Goal: Information Seeking & Learning: Learn about a topic

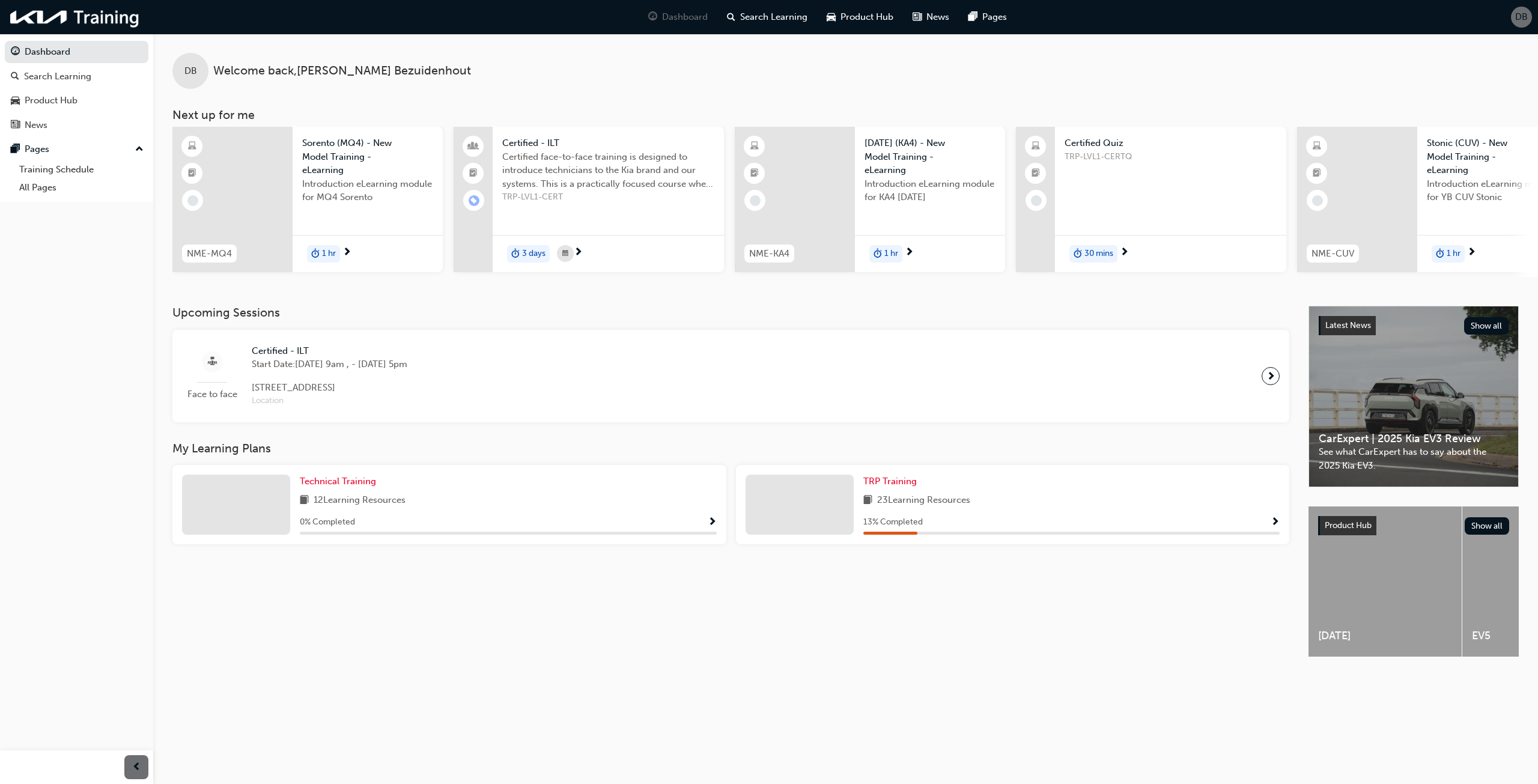
click at [1514, 19] on div "DB" at bounding box center [1522, 17] width 21 height 21
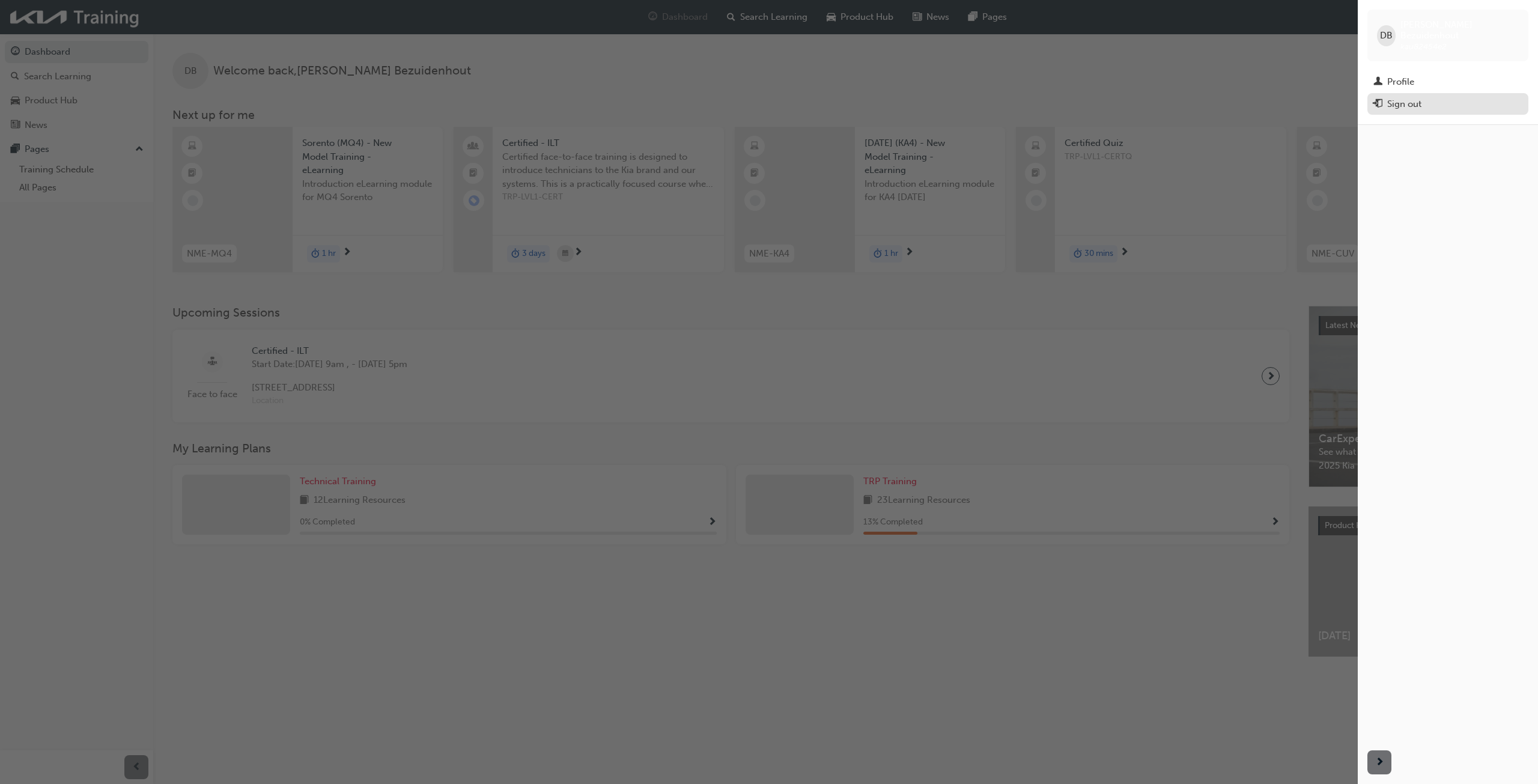
click at [1418, 97] on div "Sign out" at bounding box center [1404, 104] width 34 height 14
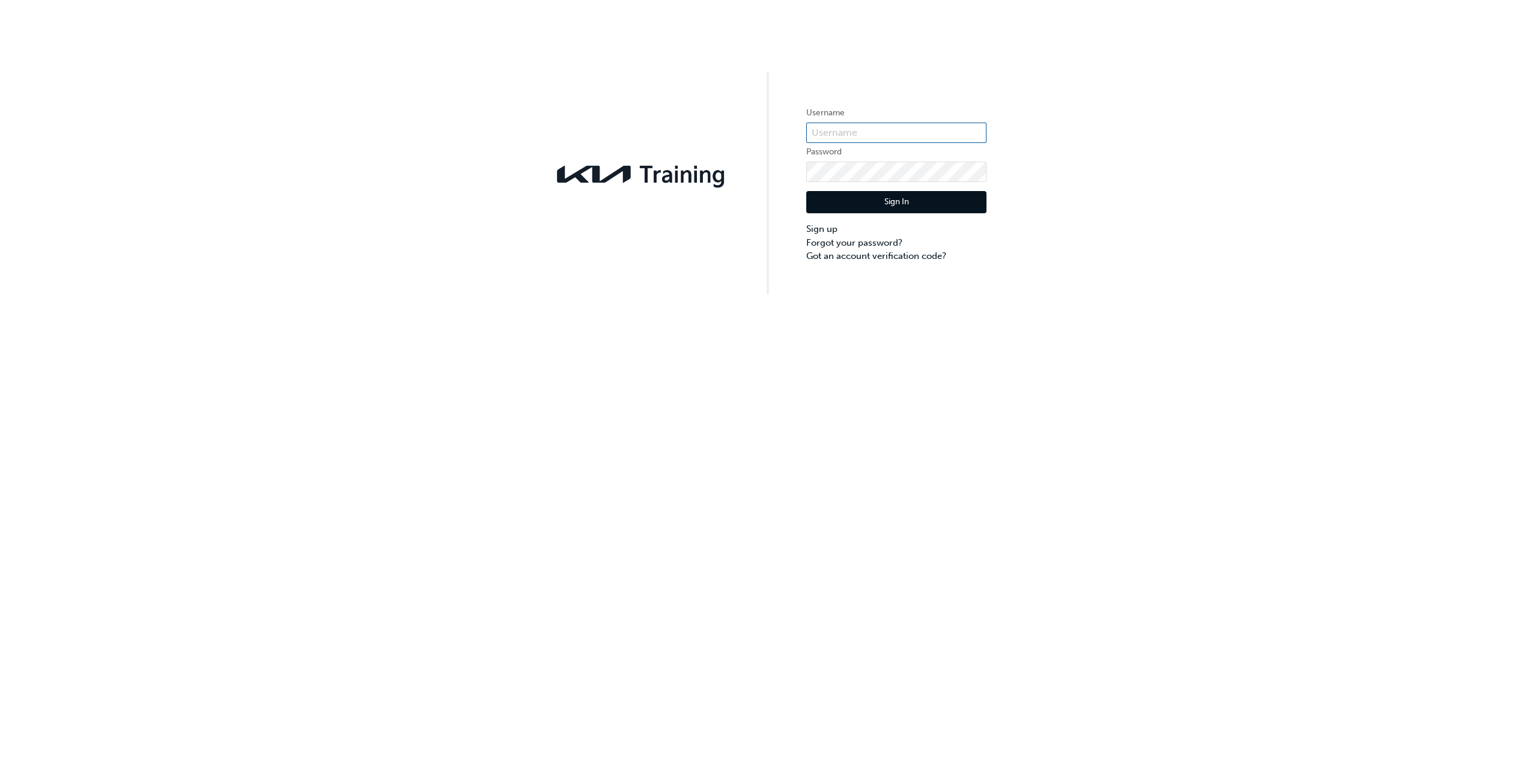
click at [858, 131] on input "text" at bounding box center [896, 132] width 180 height 20
type input "kau82454e2"
click button "Sign In" at bounding box center [896, 203] width 180 height 23
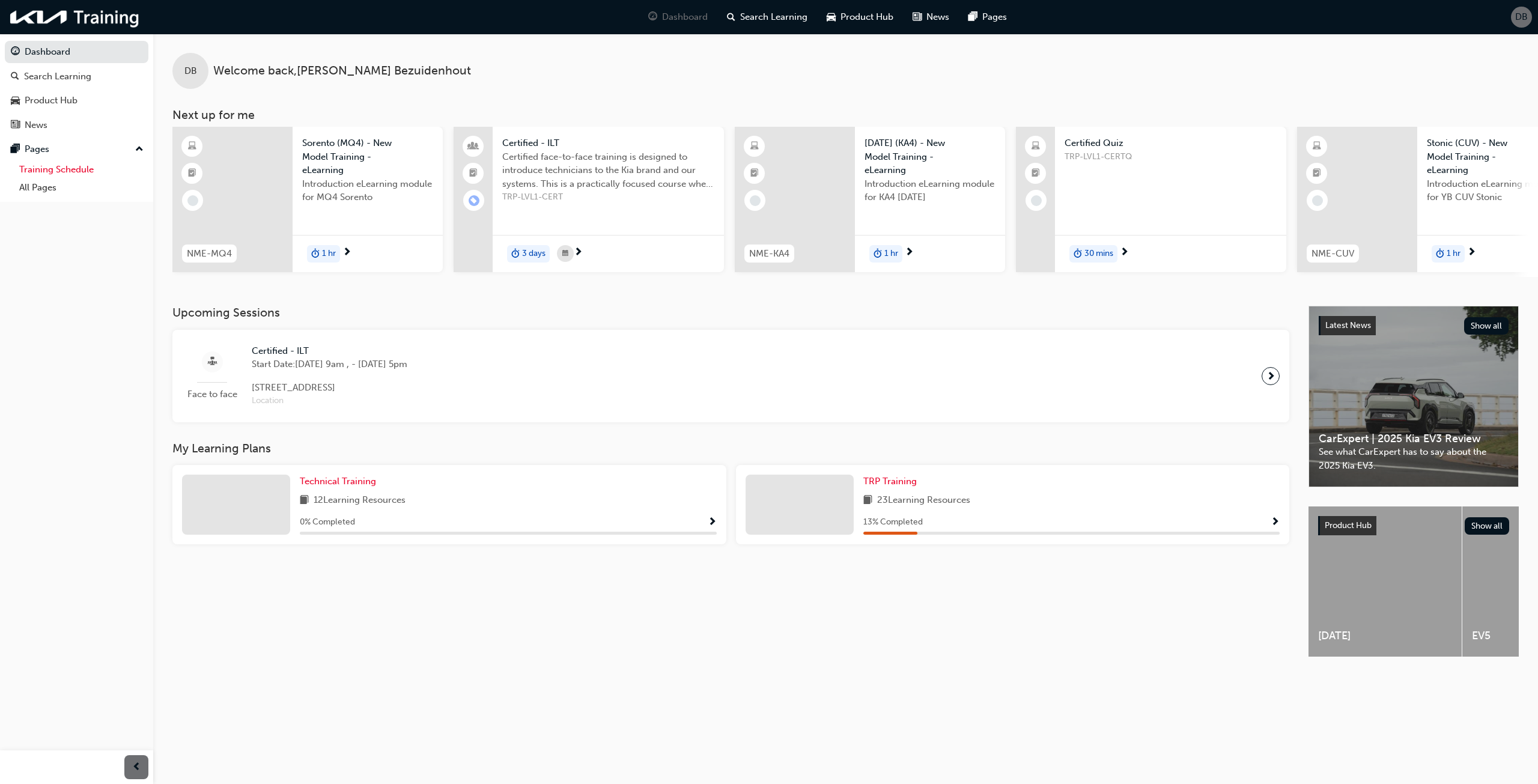
click at [58, 169] on link "Training Schedule" at bounding box center [81, 169] width 134 height 19
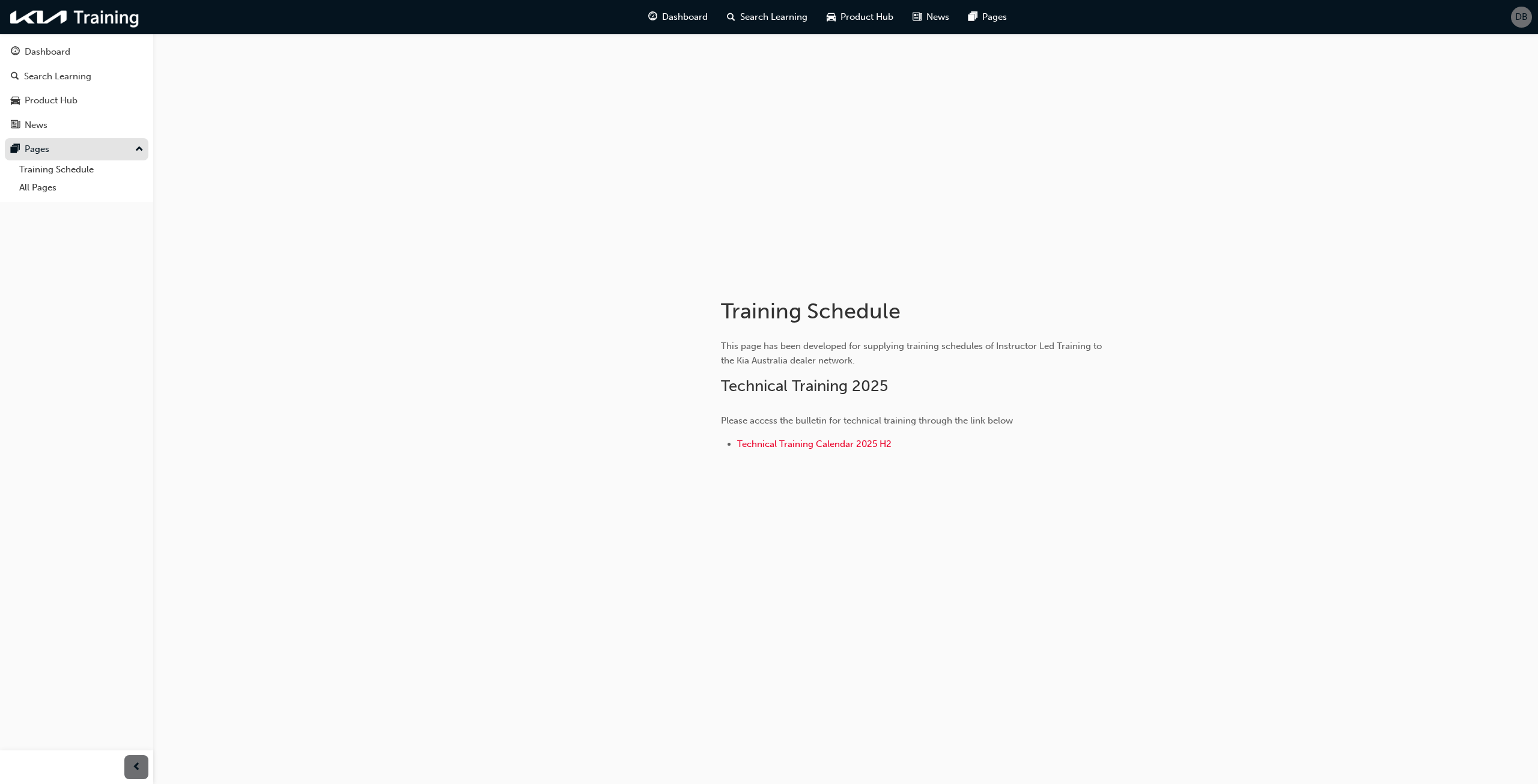
click at [46, 148] on div "Pages" at bounding box center [37, 149] width 24 height 14
click at [59, 99] on div "Product Hub" at bounding box center [50, 101] width 53 height 14
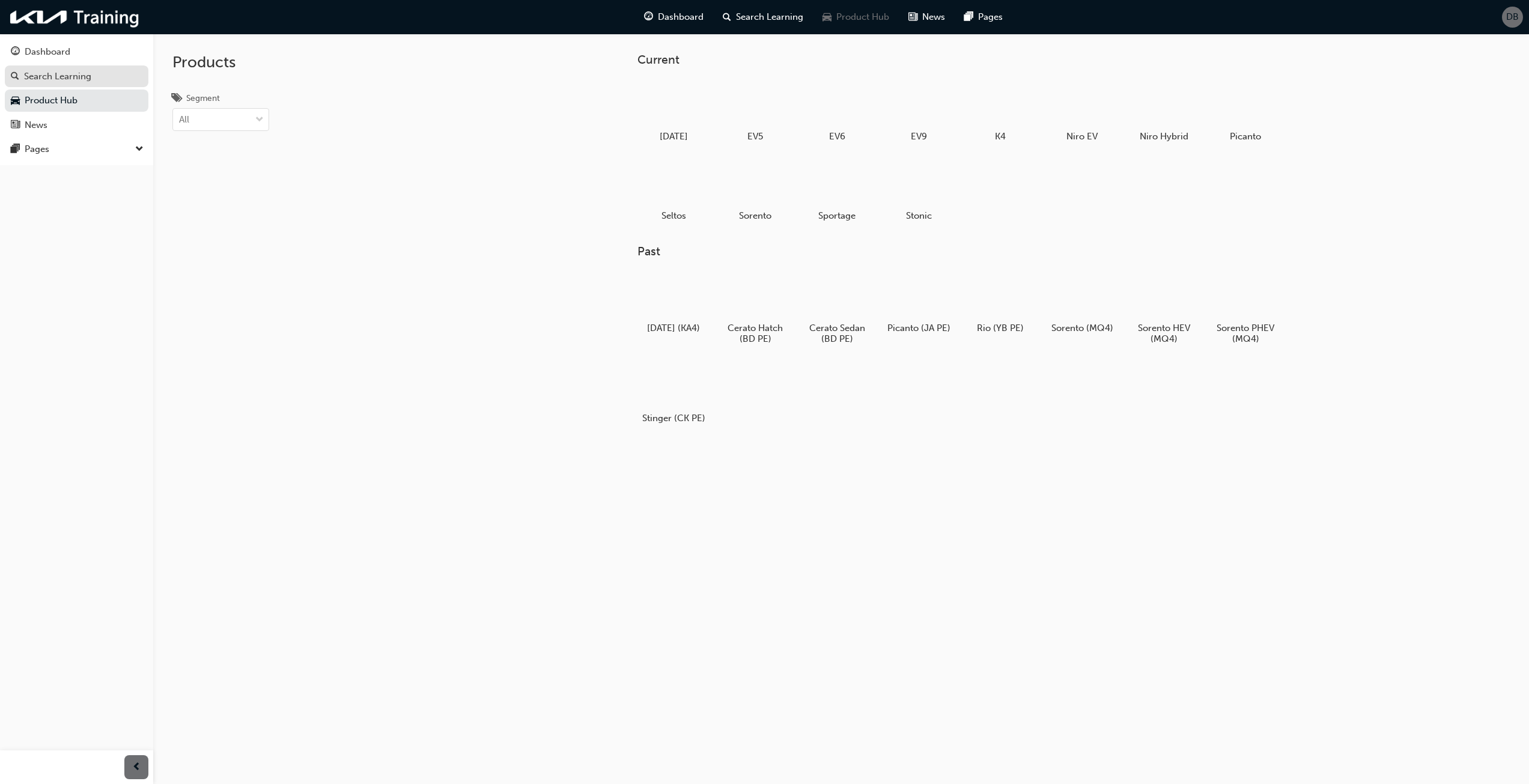
click at [81, 79] on div "Search Learning" at bounding box center [58, 76] width 67 height 14
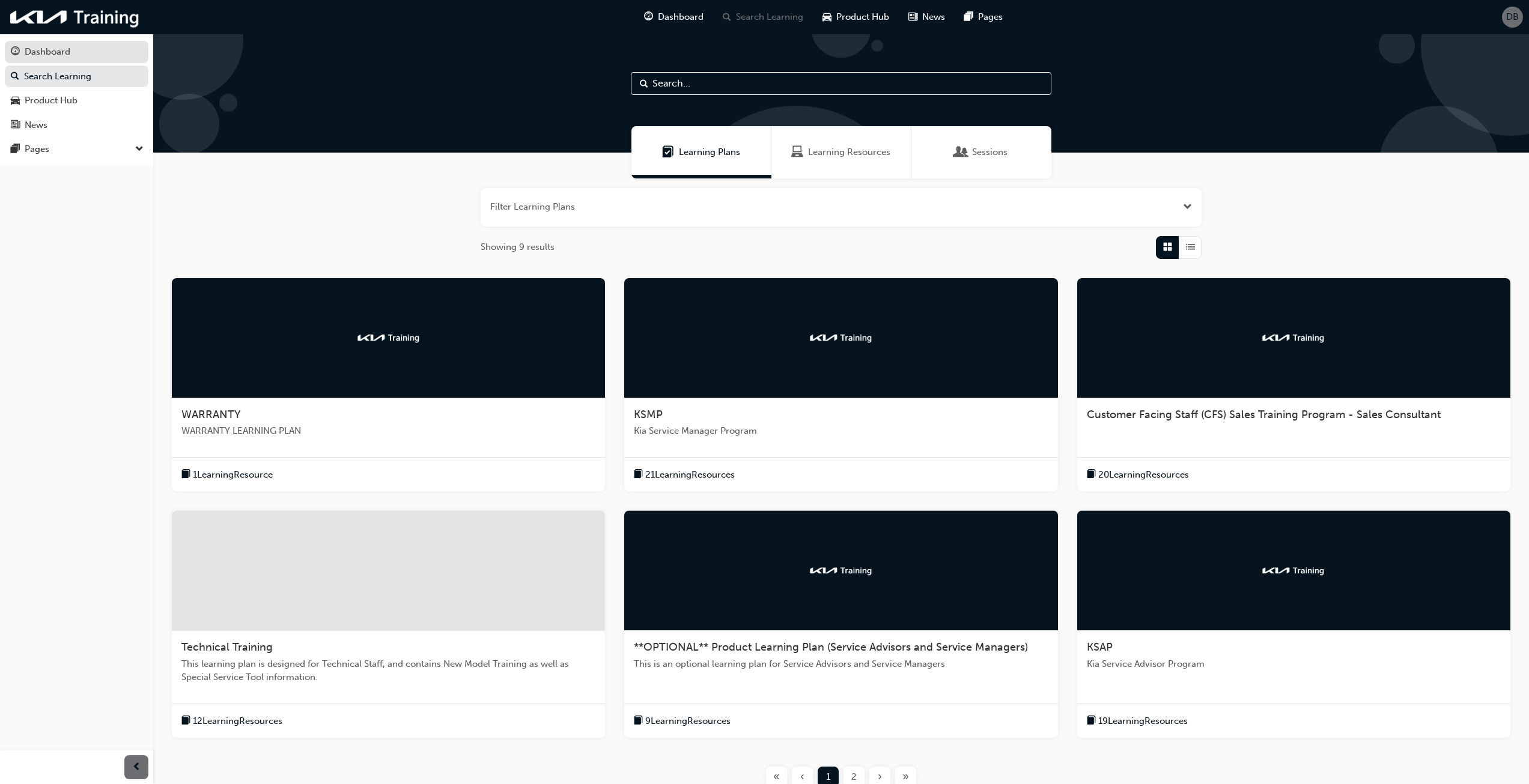
click at [59, 54] on div "Dashboard" at bounding box center [47, 52] width 45 height 14
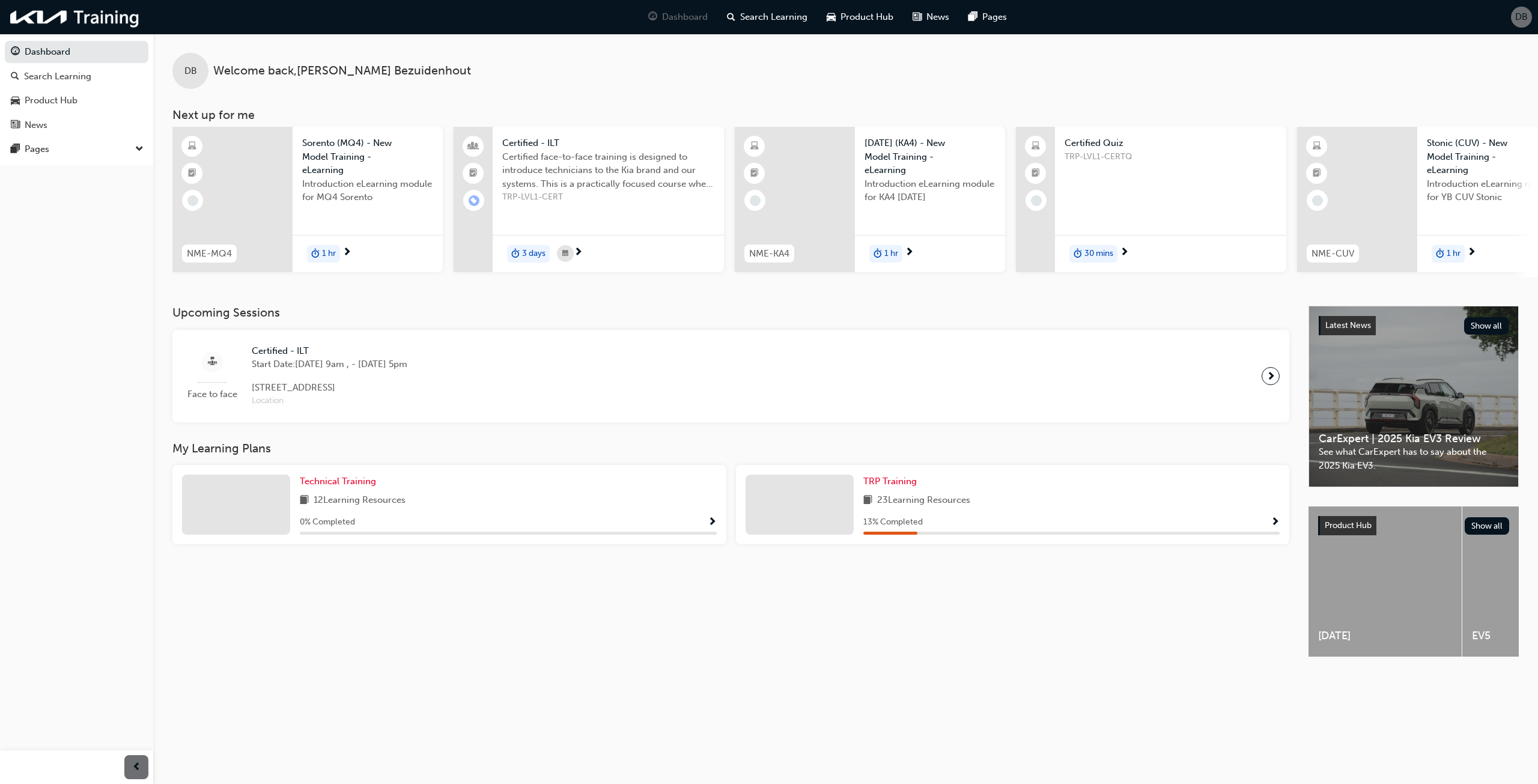
click at [962, 488] on div "TRP Training" at bounding box center [1072, 481] width 417 height 14
click at [900, 486] on span "TRP Training" at bounding box center [890, 481] width 54 height 11
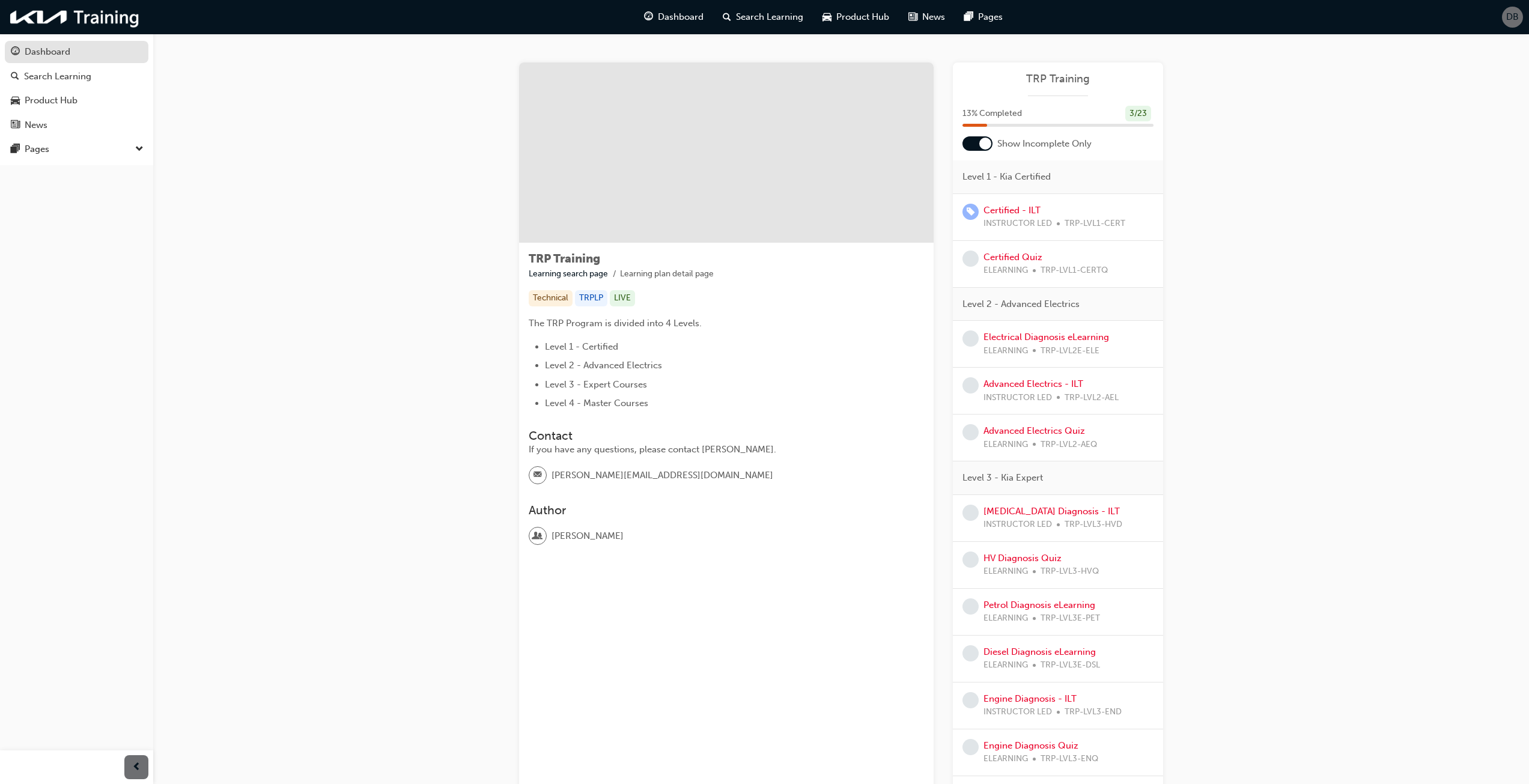
click at [44, 54] on div "Dashboard" at bounding box center [47, 52] width 45 height 14
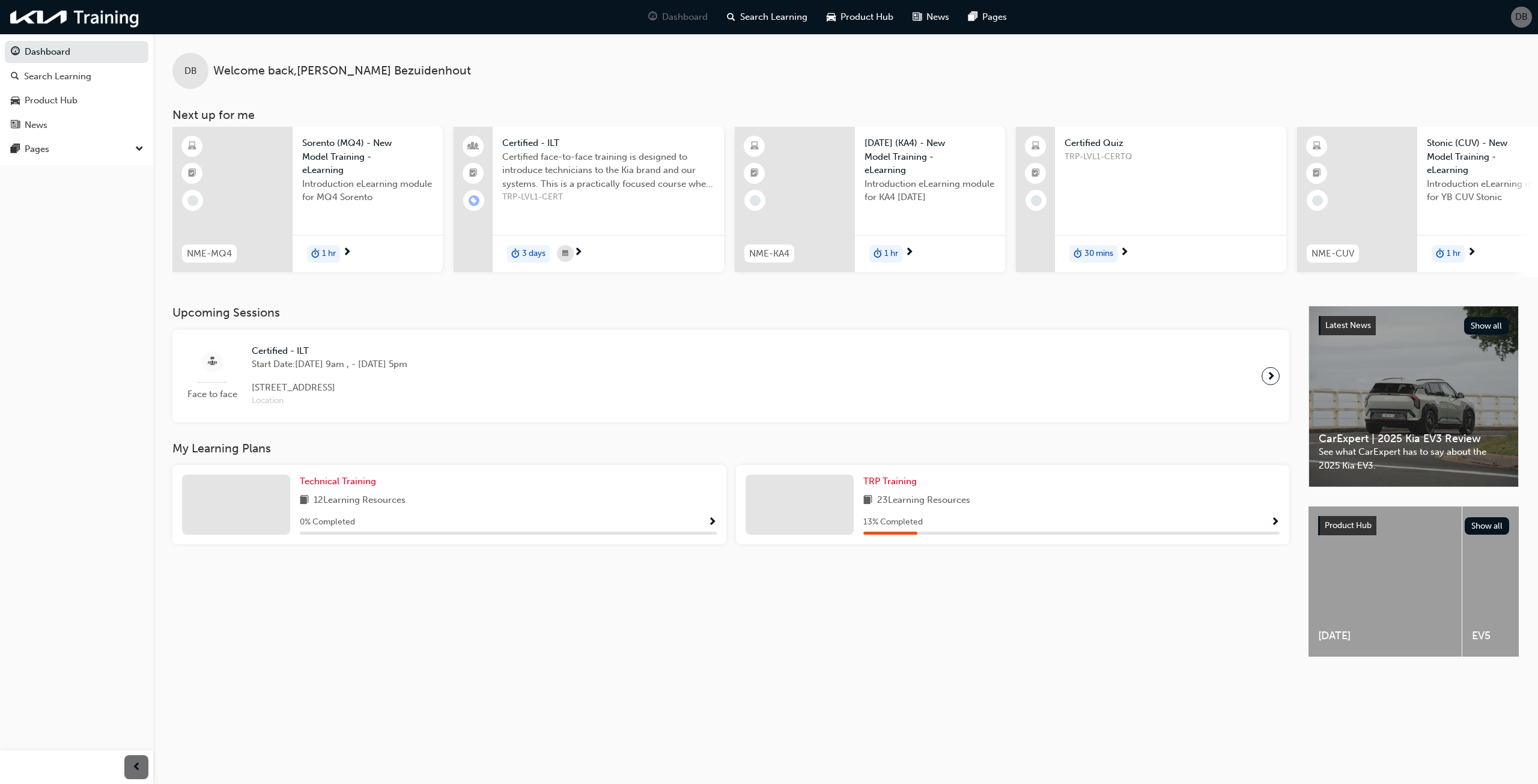
click at [326, 349] on span "Certified - ILT" at bounding box center [329, 350] width 156 height 14
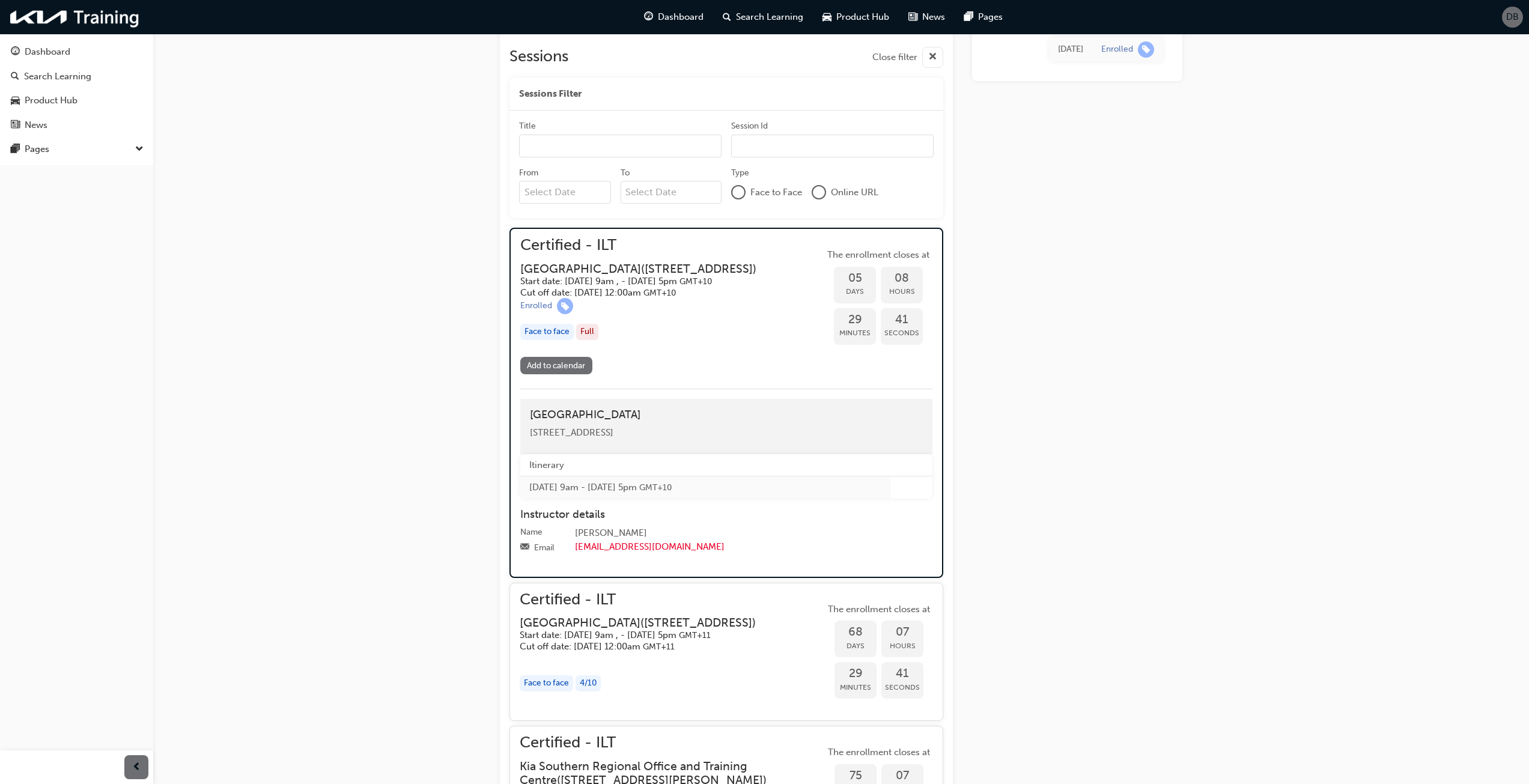
scroll to position [541, 0]
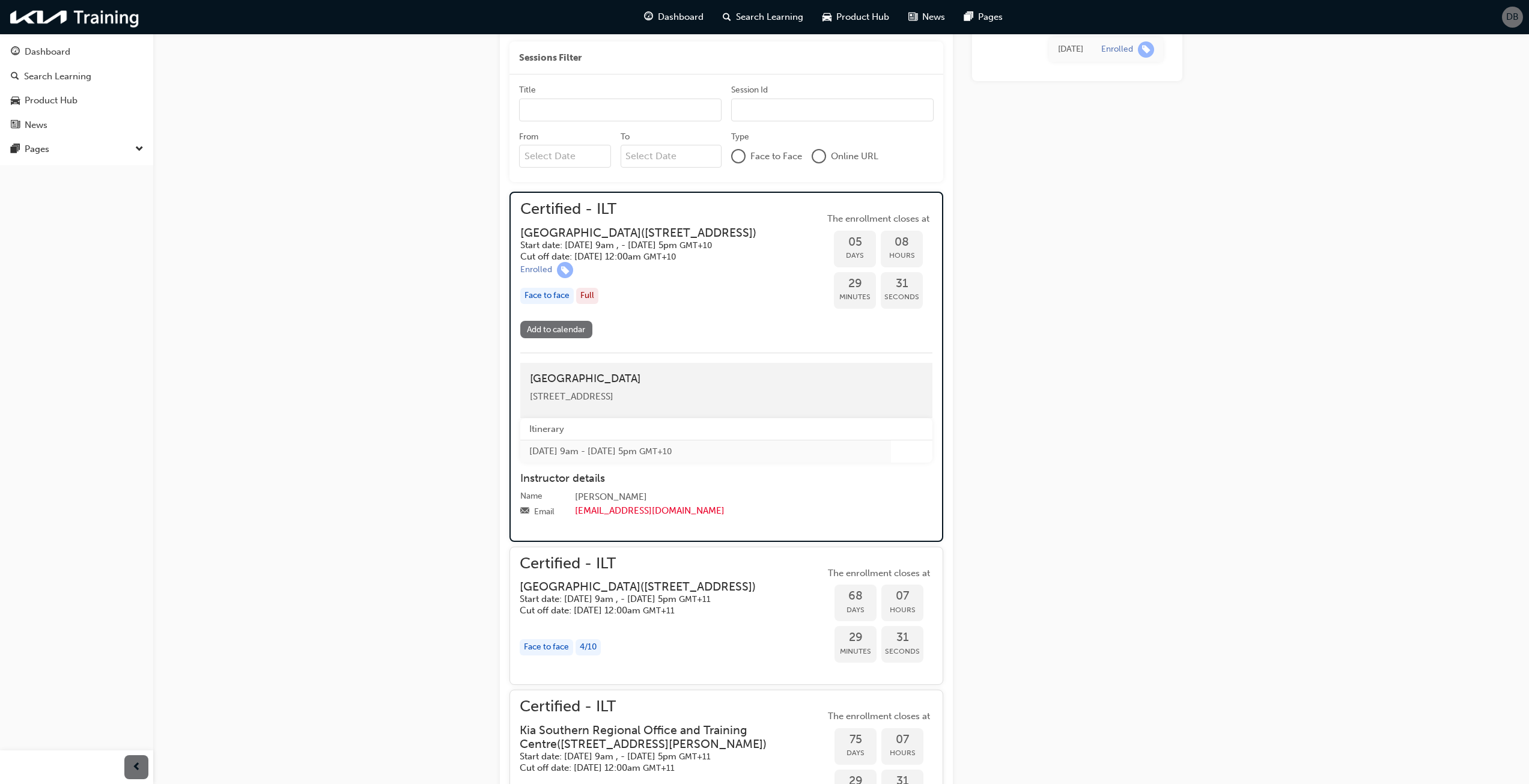
click at [662, 302] on div "Face to face Full" at bounding box center [647, 296] width 256 height 16
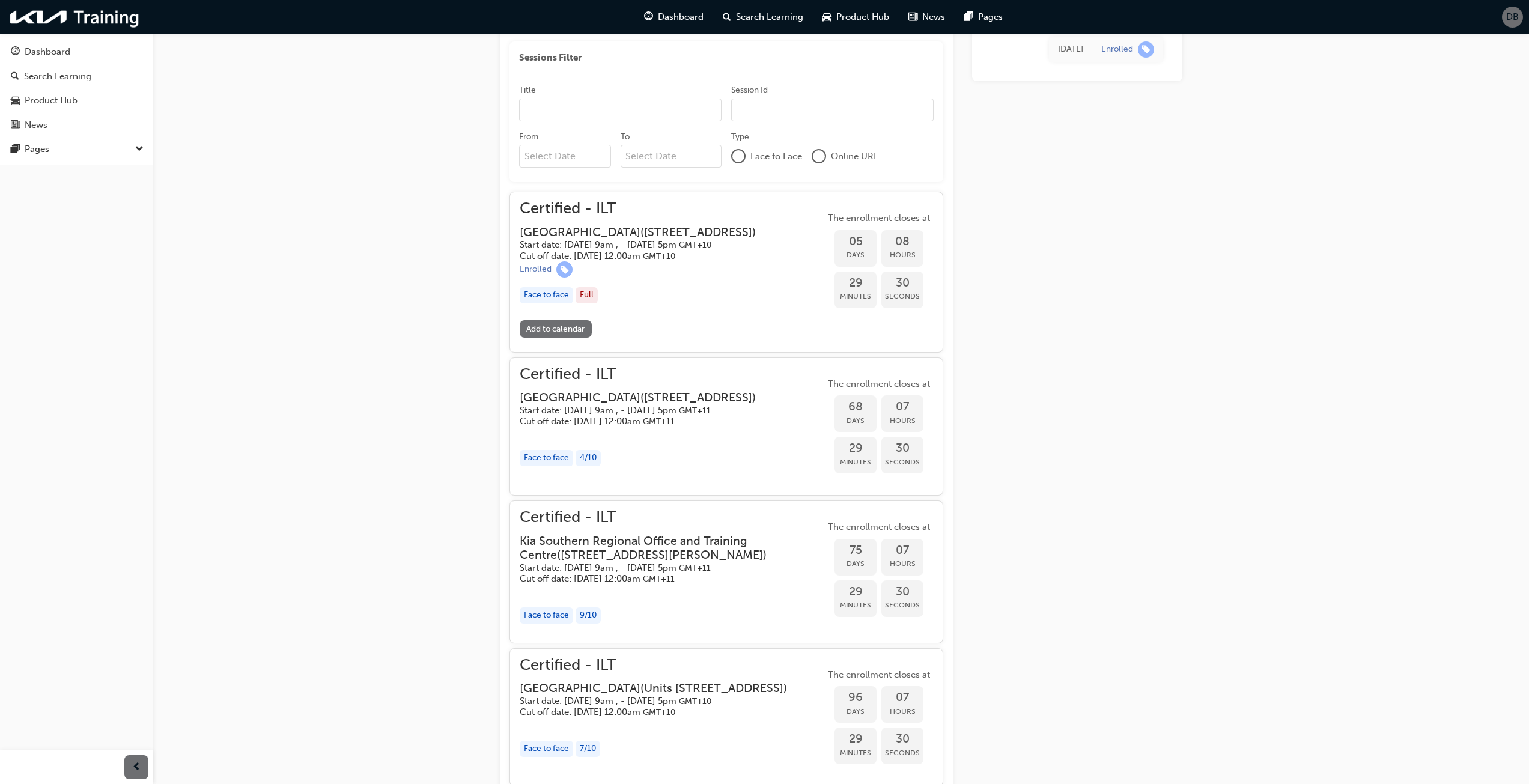
click at [638, 239] on h3 "Kia Eastern Region Technical Training Centre ( 67 Epping Road, Macquarie Park N…" at bounding box center [638, 232] width 236 height 14
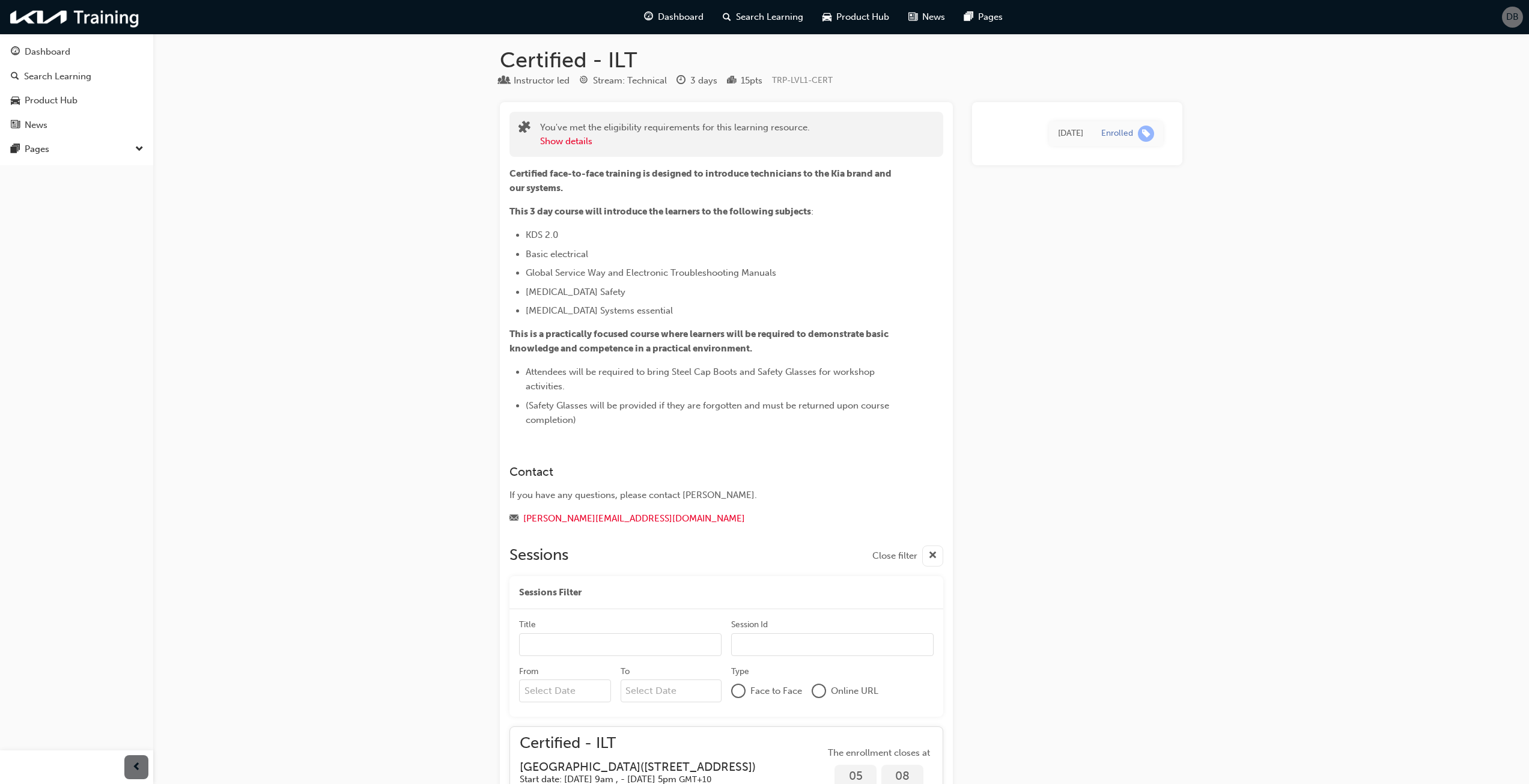
scroll to position [0, 0]
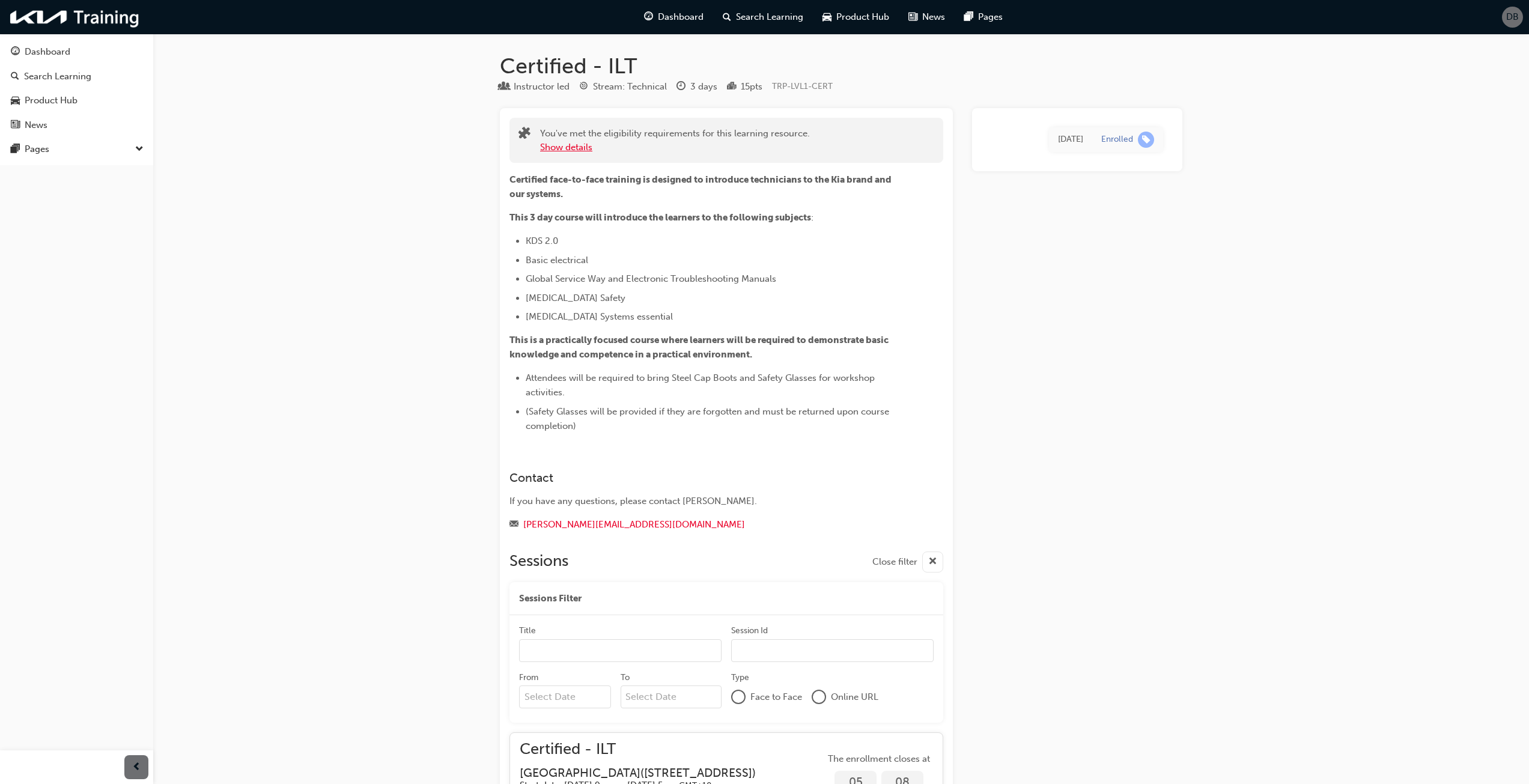
click at [585, 144] on button "Show details" at bounding box center [566, 147] width 52 height 14
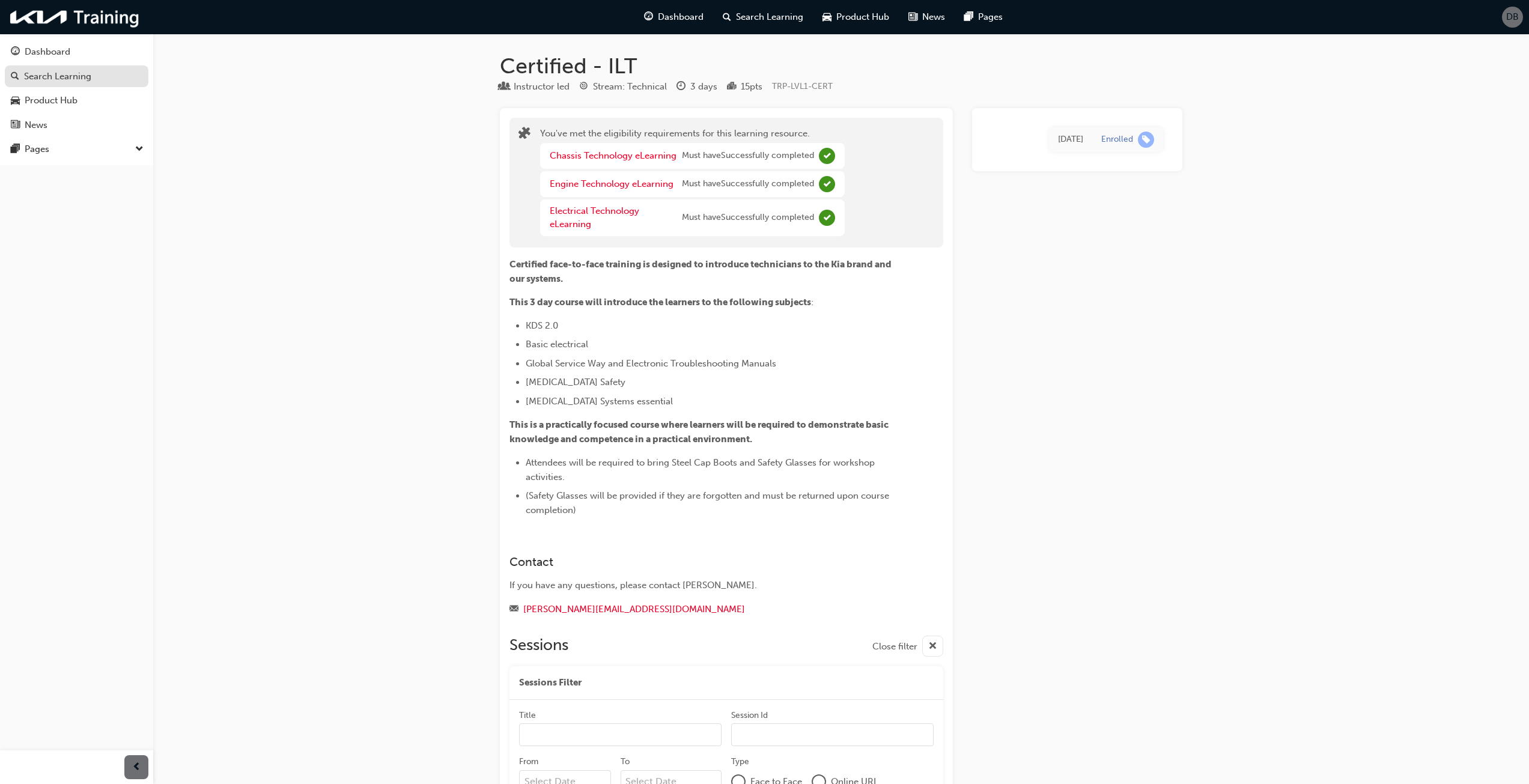
click at [69, 77] on div "Search Learning" at bounding box center [58, 76] width 67 height 14
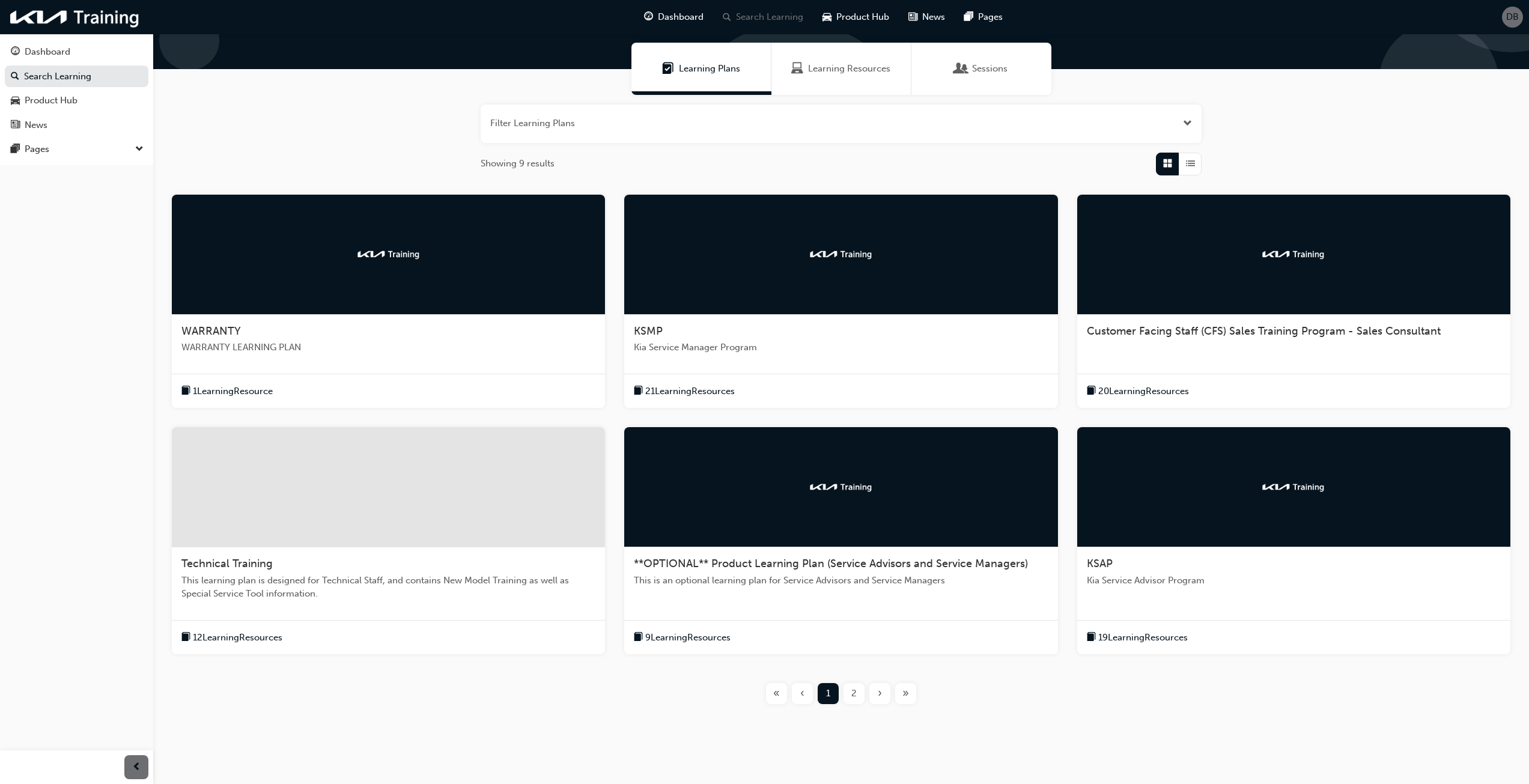
scroll to position [101, 0]
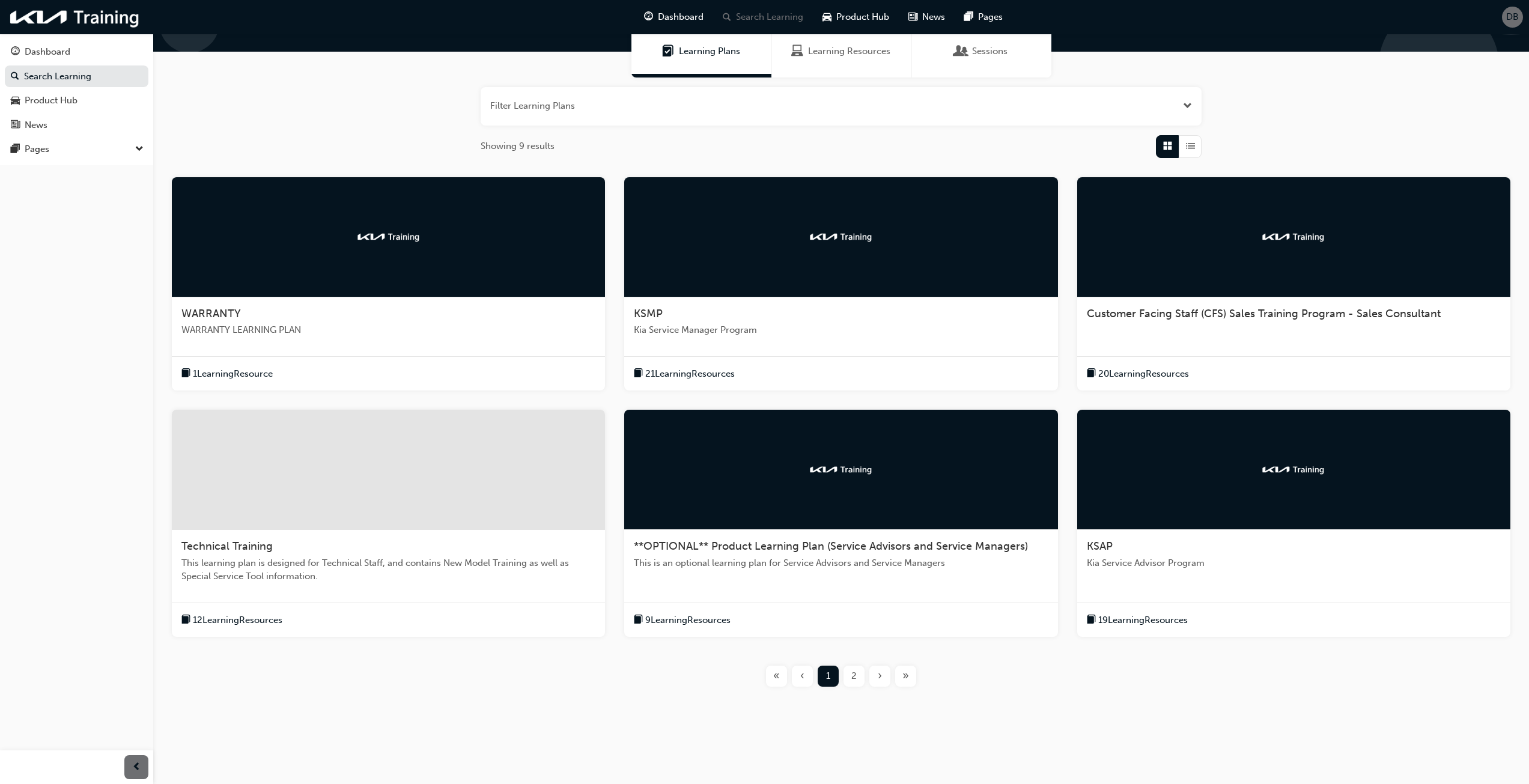
click at [832, 49] on span "Learning Resources" at bounding box center [848, 51] width 82 height 14
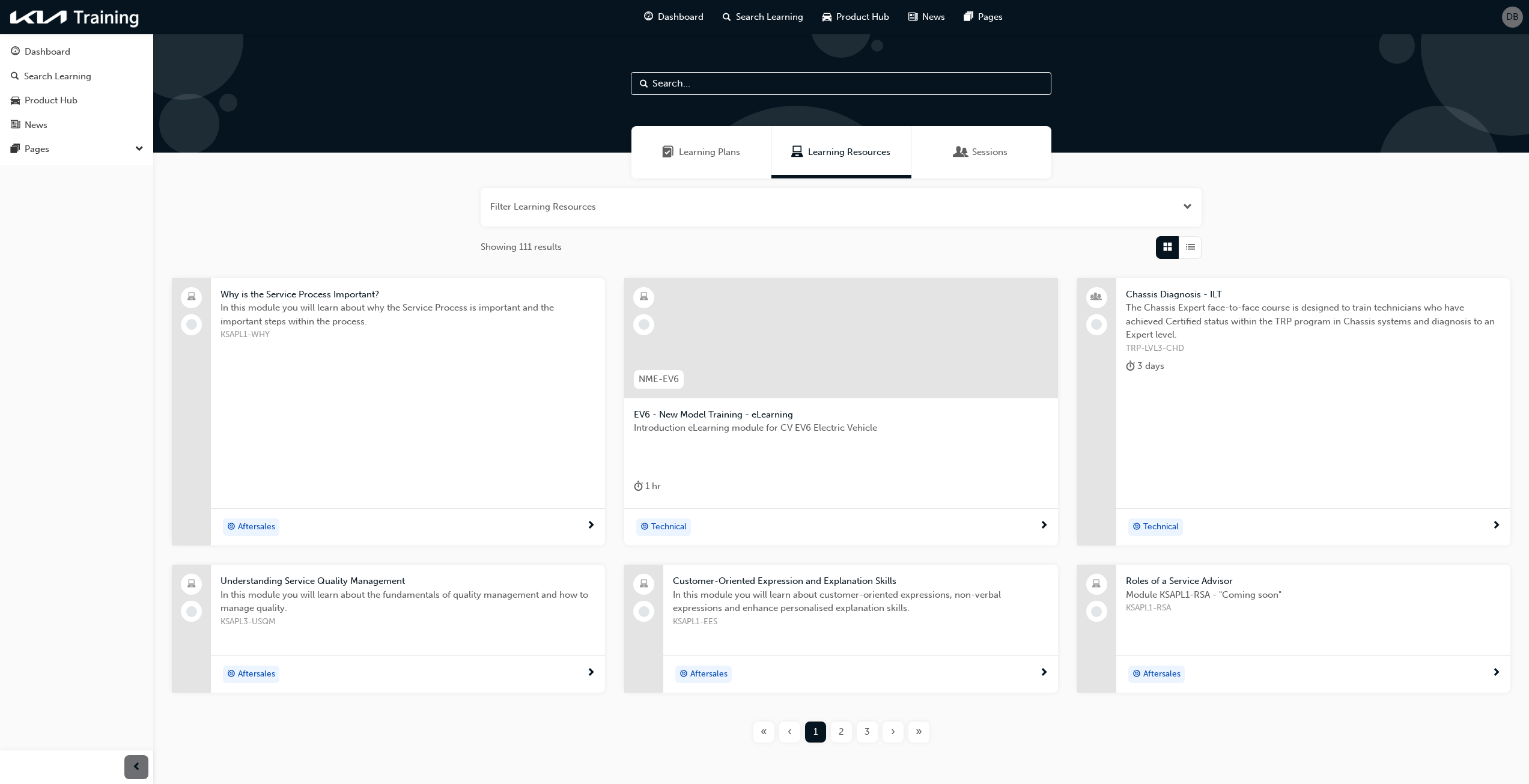
click at [689, 156] on span "Learning Plans" at bounding box center [710, 152] width 62 height 14
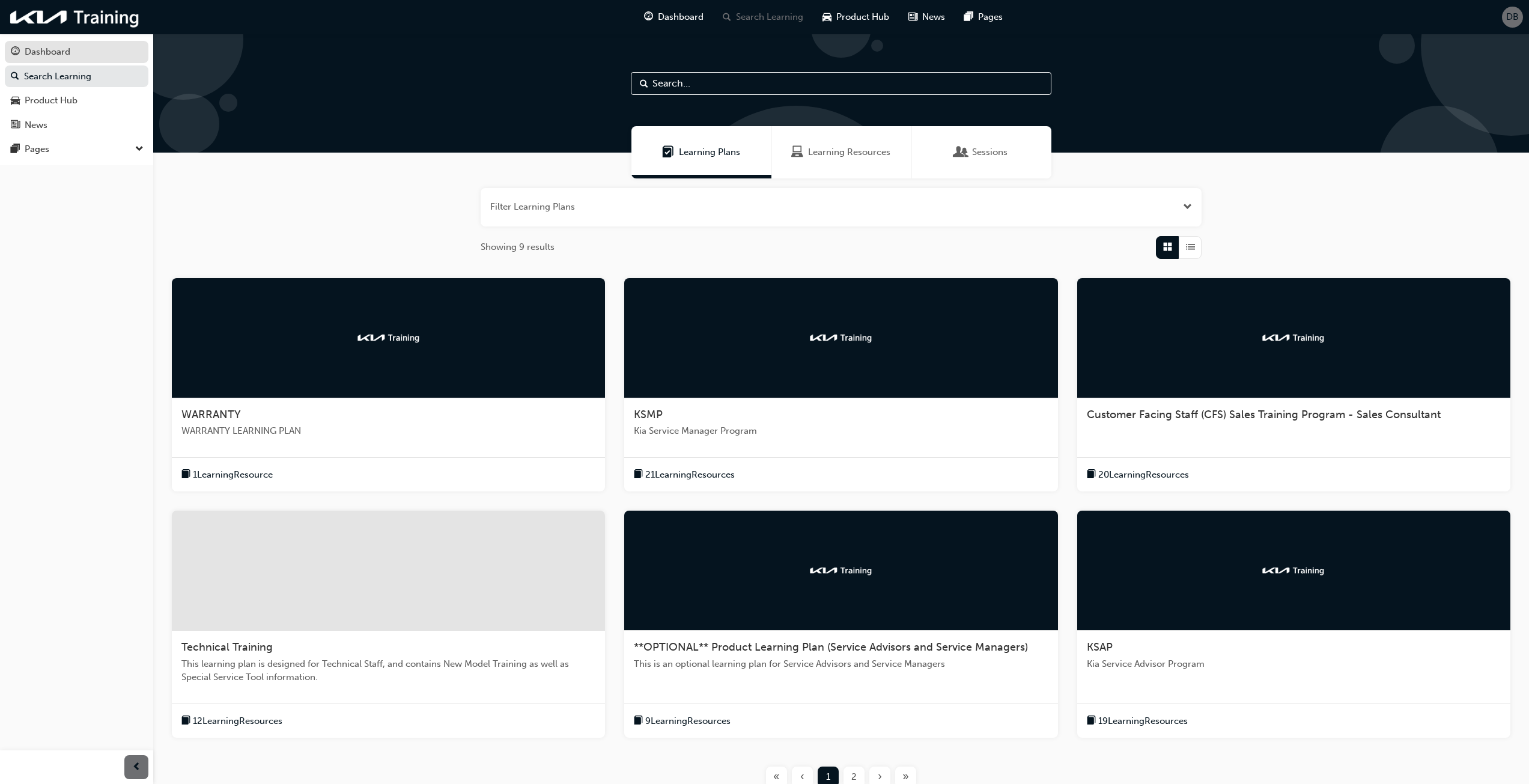
click at [58, 57] on div "Dashboard" at bounding box center [47, 52] width 45 height 14
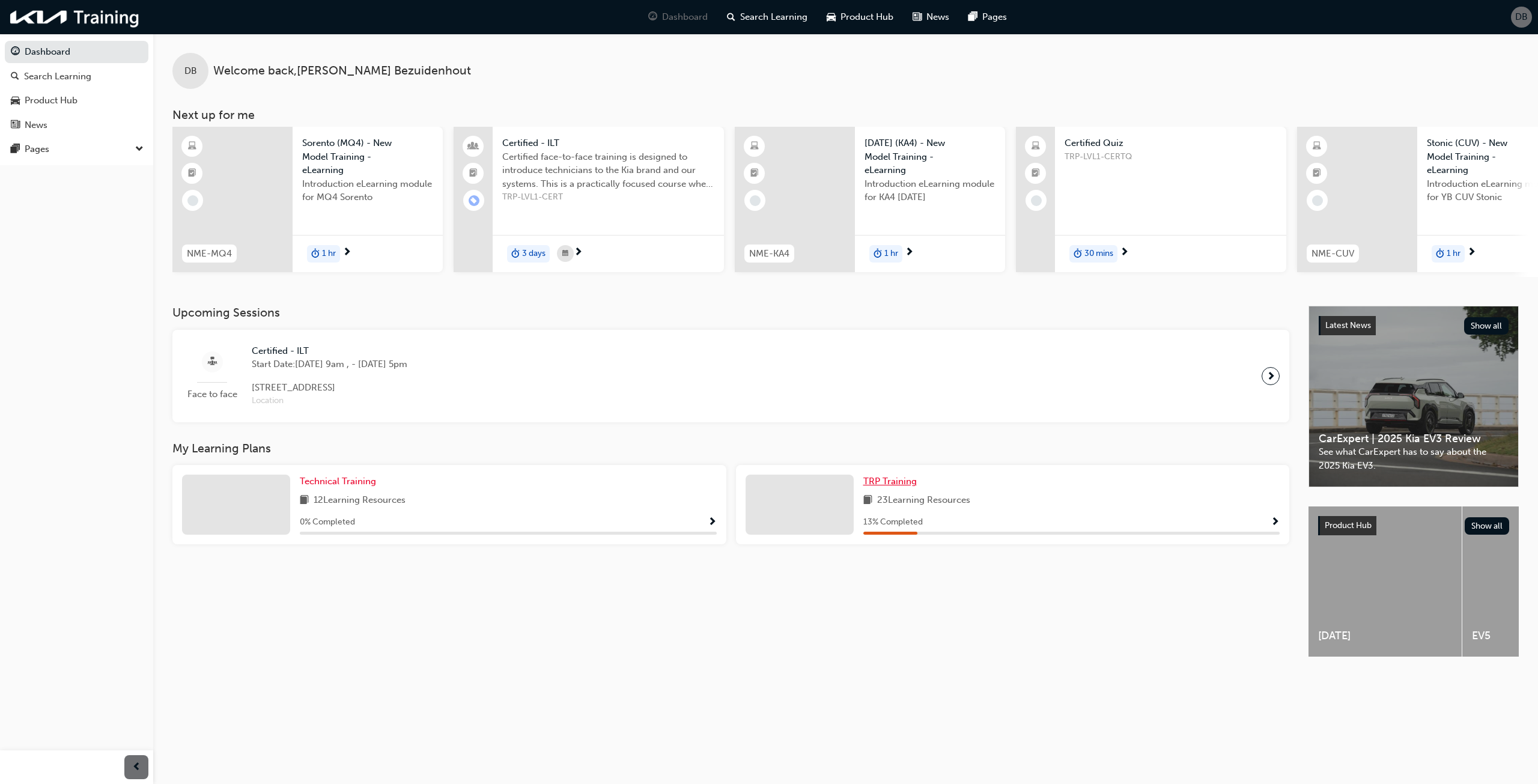
click at [883, 482] on span "TRP Training" at bounding box center [890, 481] width 54 height 11
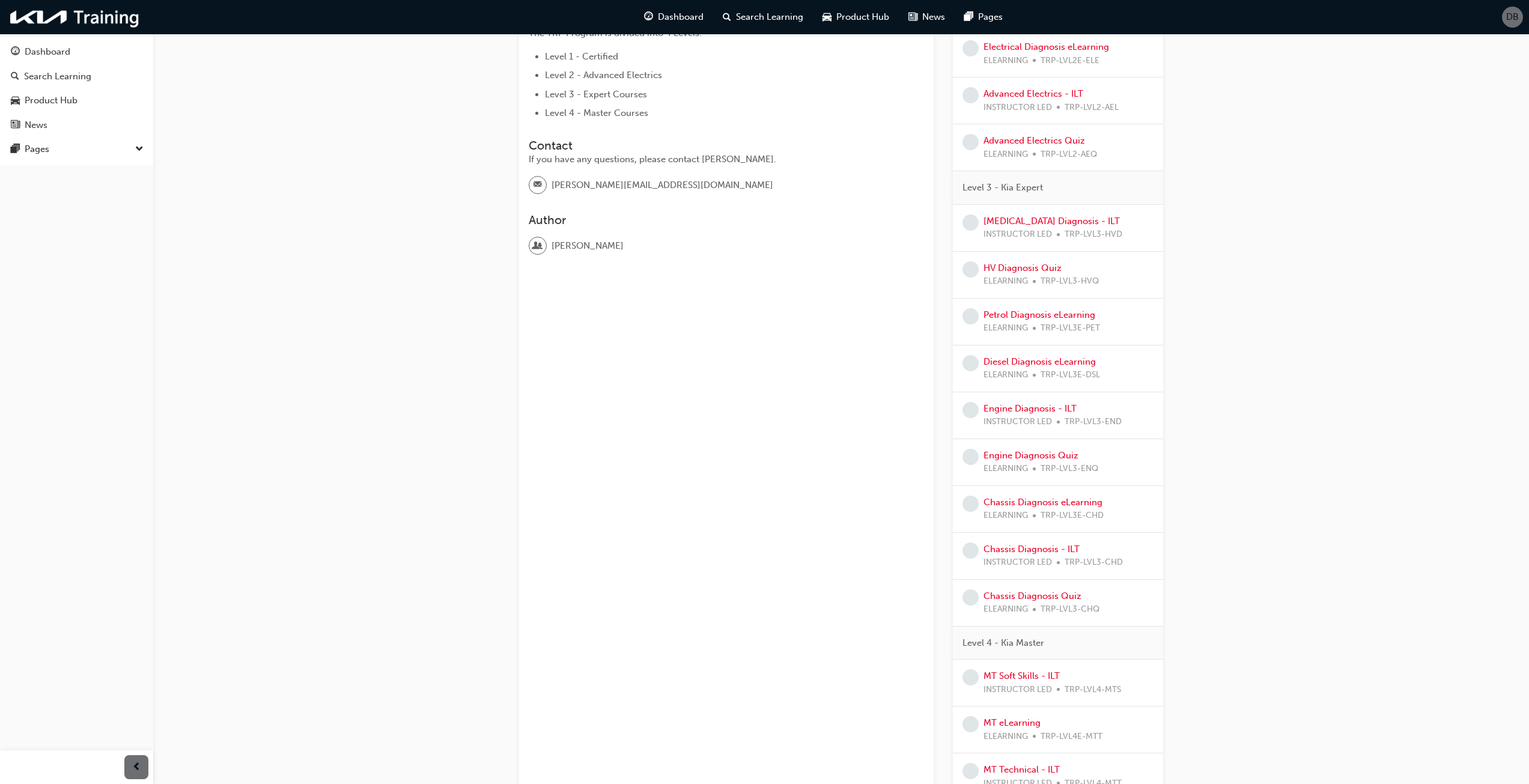
scroll to position [294, 0]
click at [1020, 592] on link "Chassis Diagnosis Quiz" at bounding box center [1032, 591] width 98 height 11
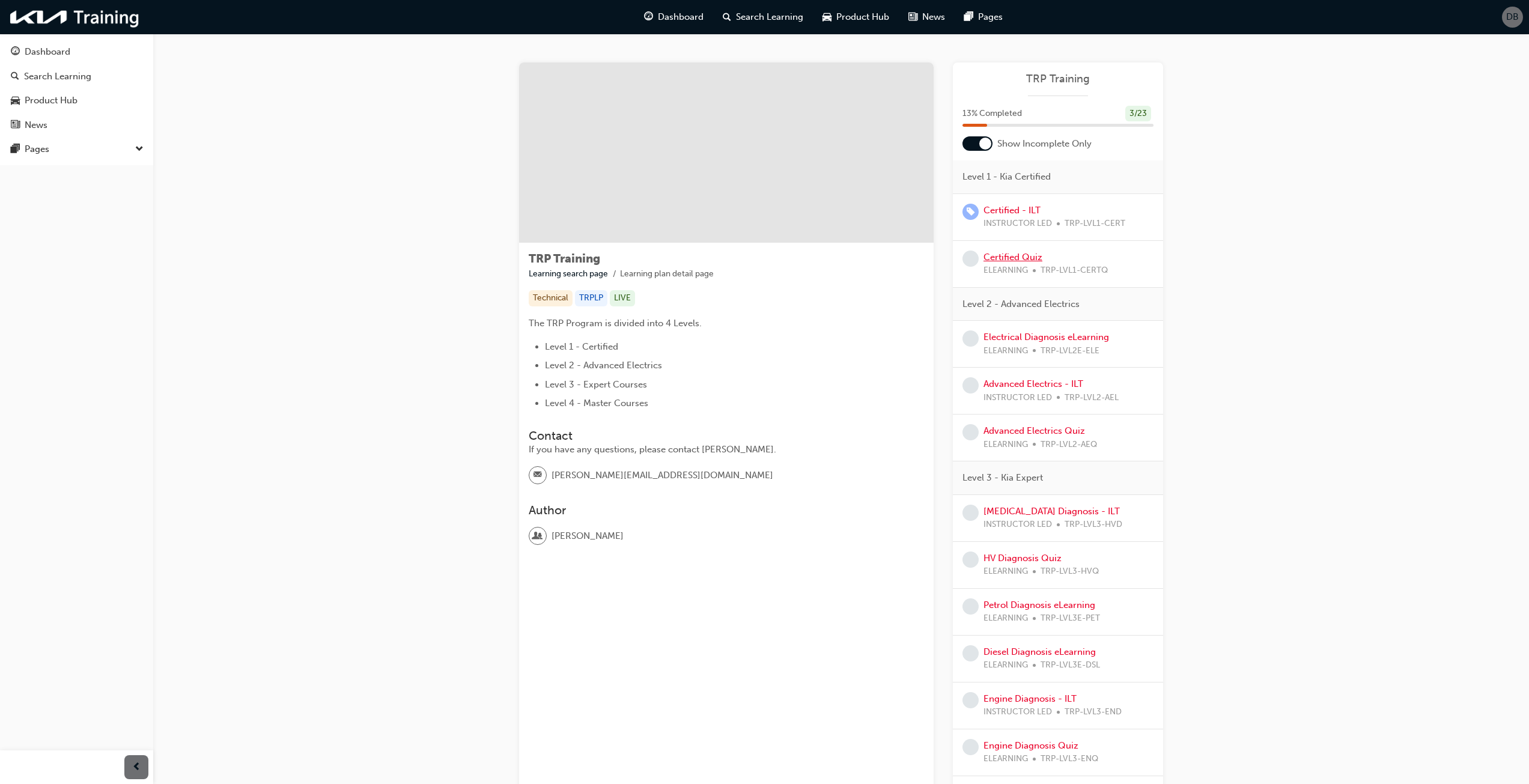
click at [1023, 259] on link "Certified Quiz" at bounding box center [1012, 256] width 59 height 11
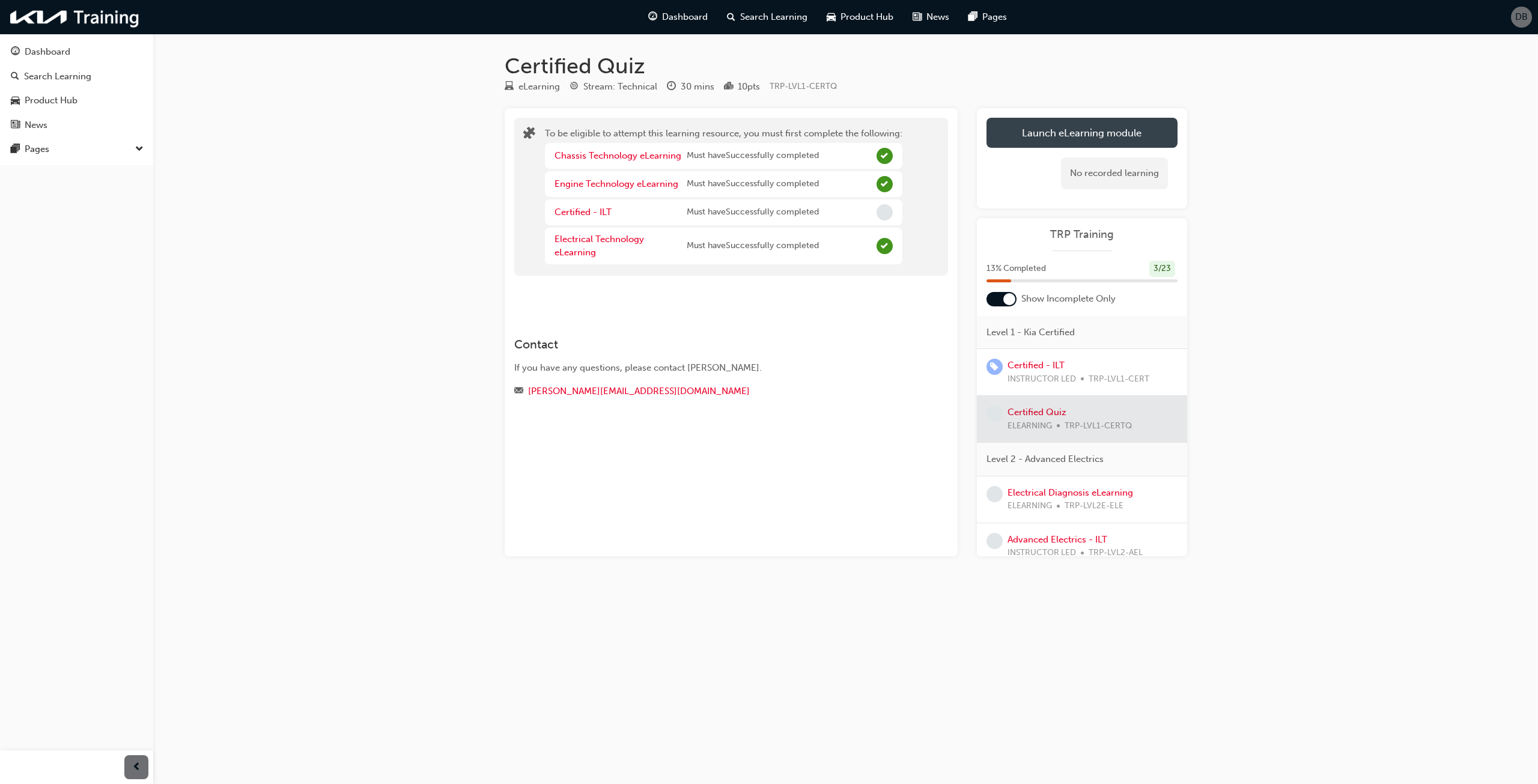
click at [1093, 135] on button "Launch eLearning module" at bounding box center [1082, 132] width 191 height 30
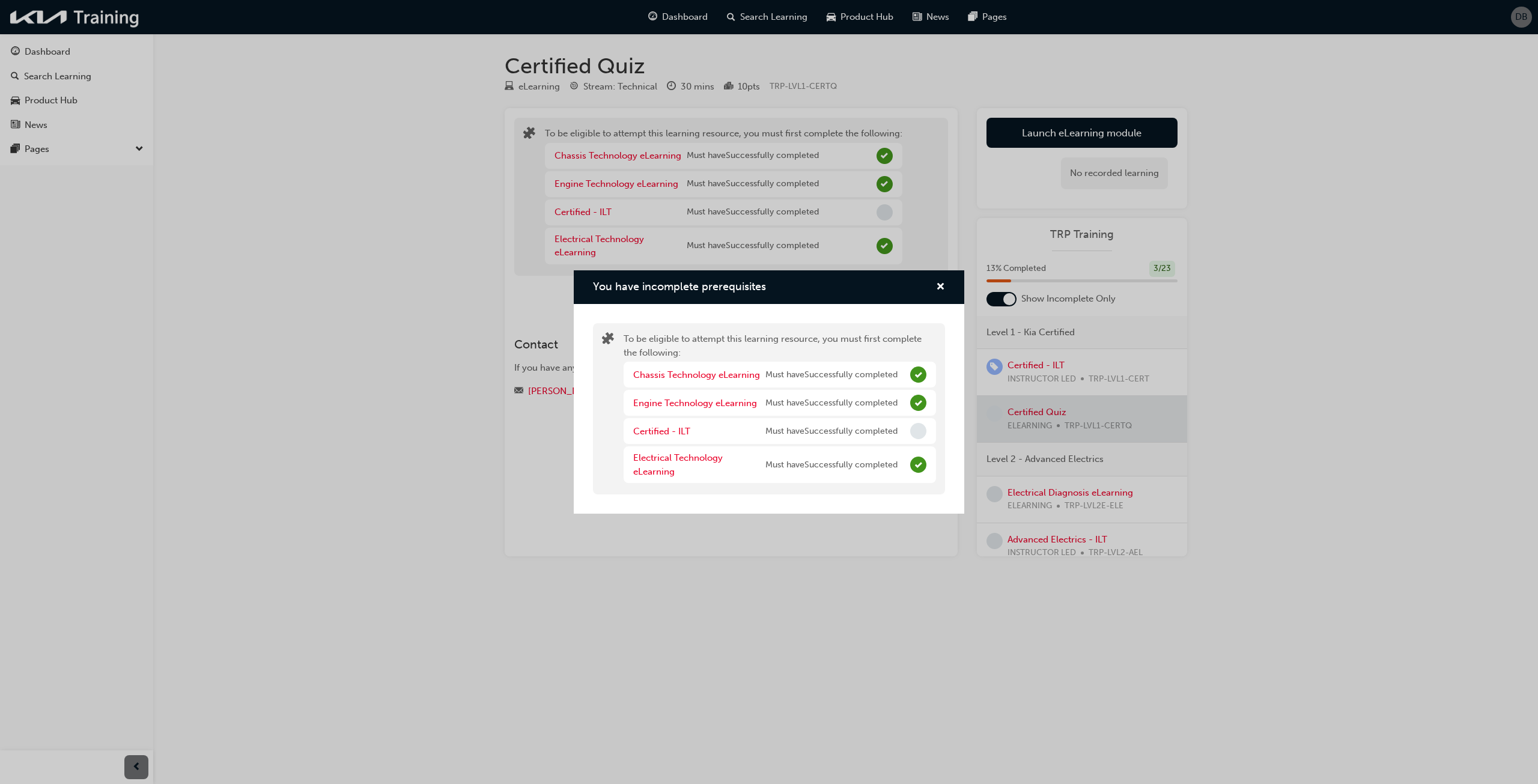
click at [463, 241] on div "You have incomplete prerequisites To be eligible to attempt this learning resou…" at bounding box center [769, 392] width 1538 height 784
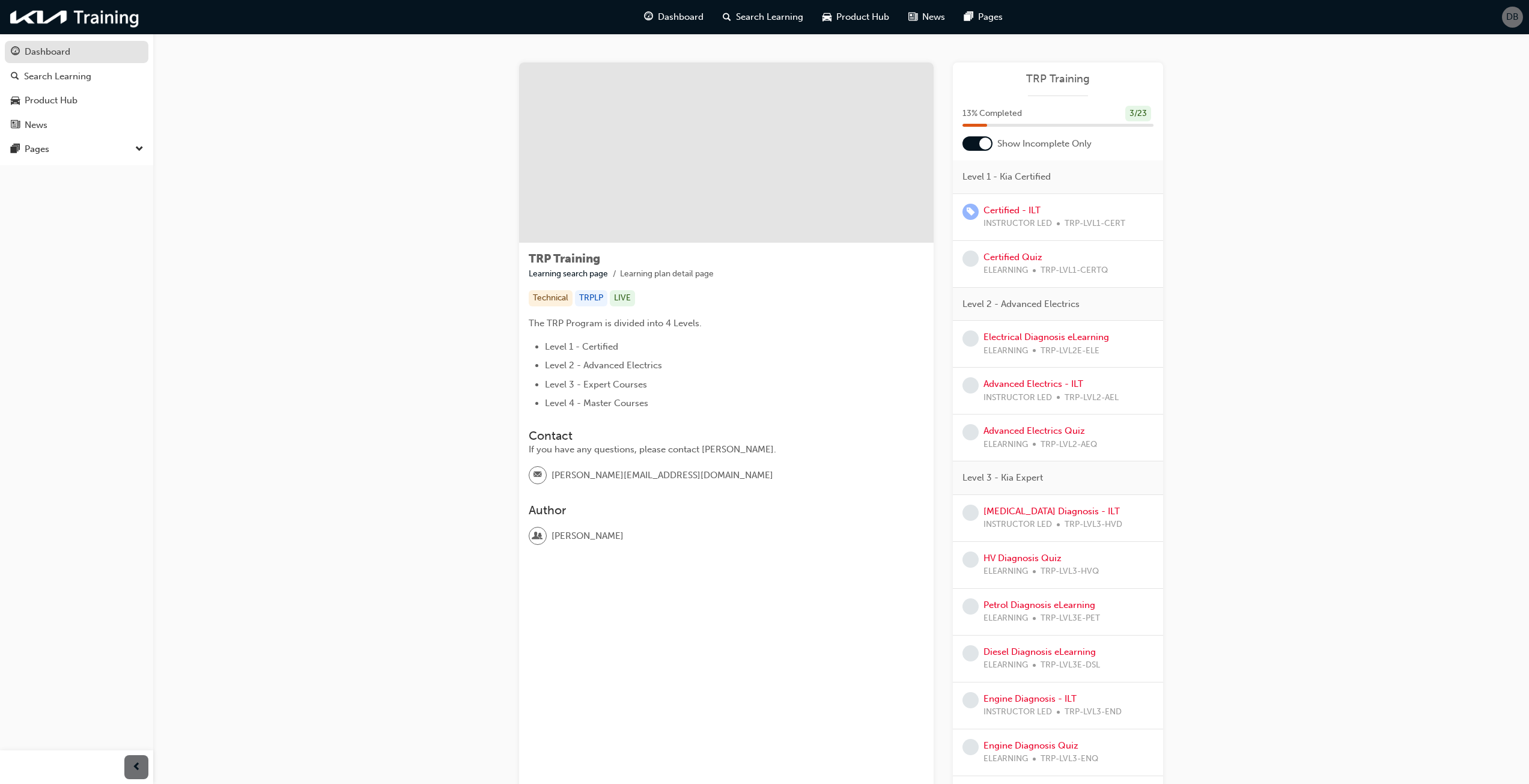
click at [41, 49] on div "Dashboard" at bounding box center [47, 52] width 45 height 14
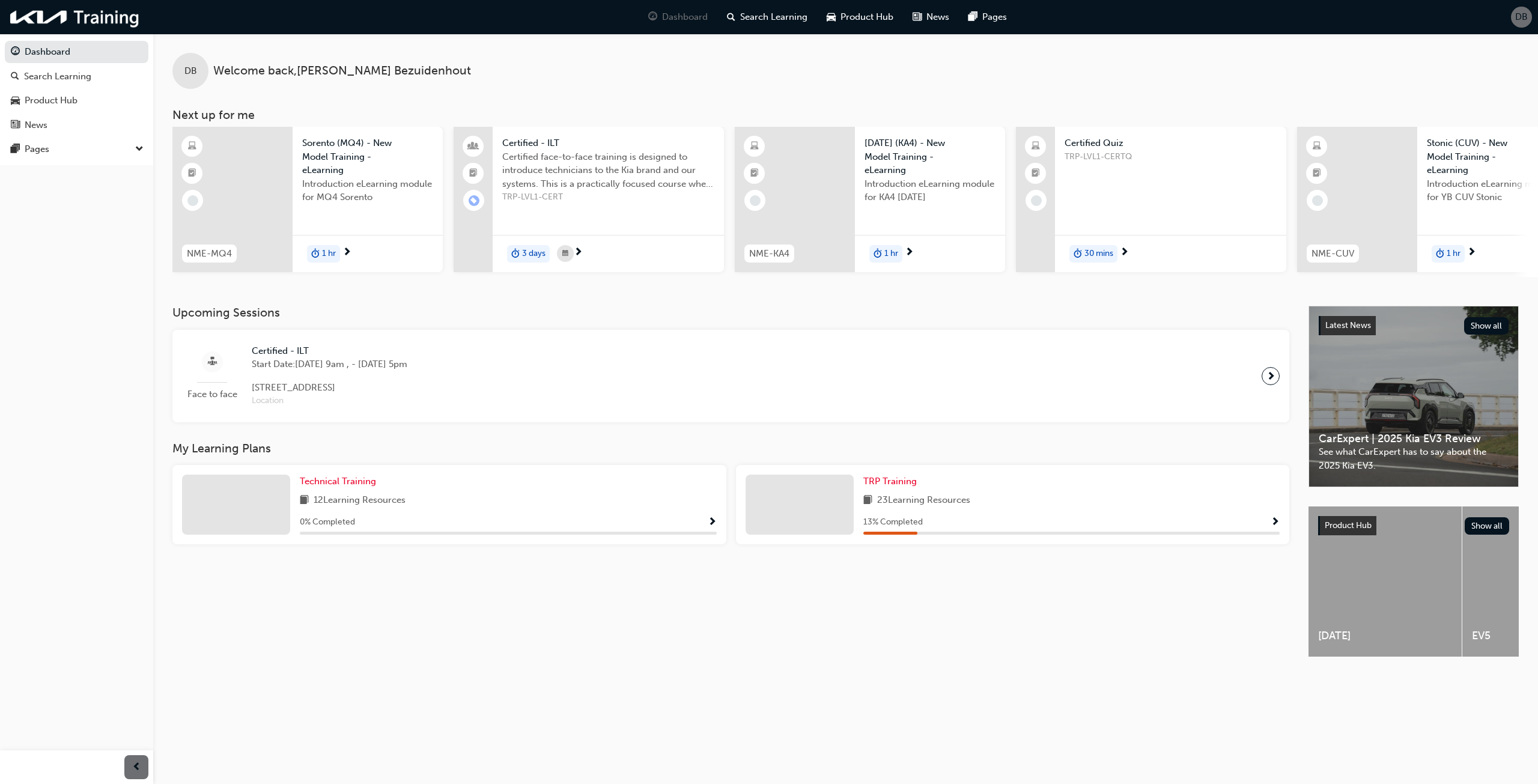
click at [275, 358] on span "Certified - ILT" at bounding box center [329, 350] width 156 height 14
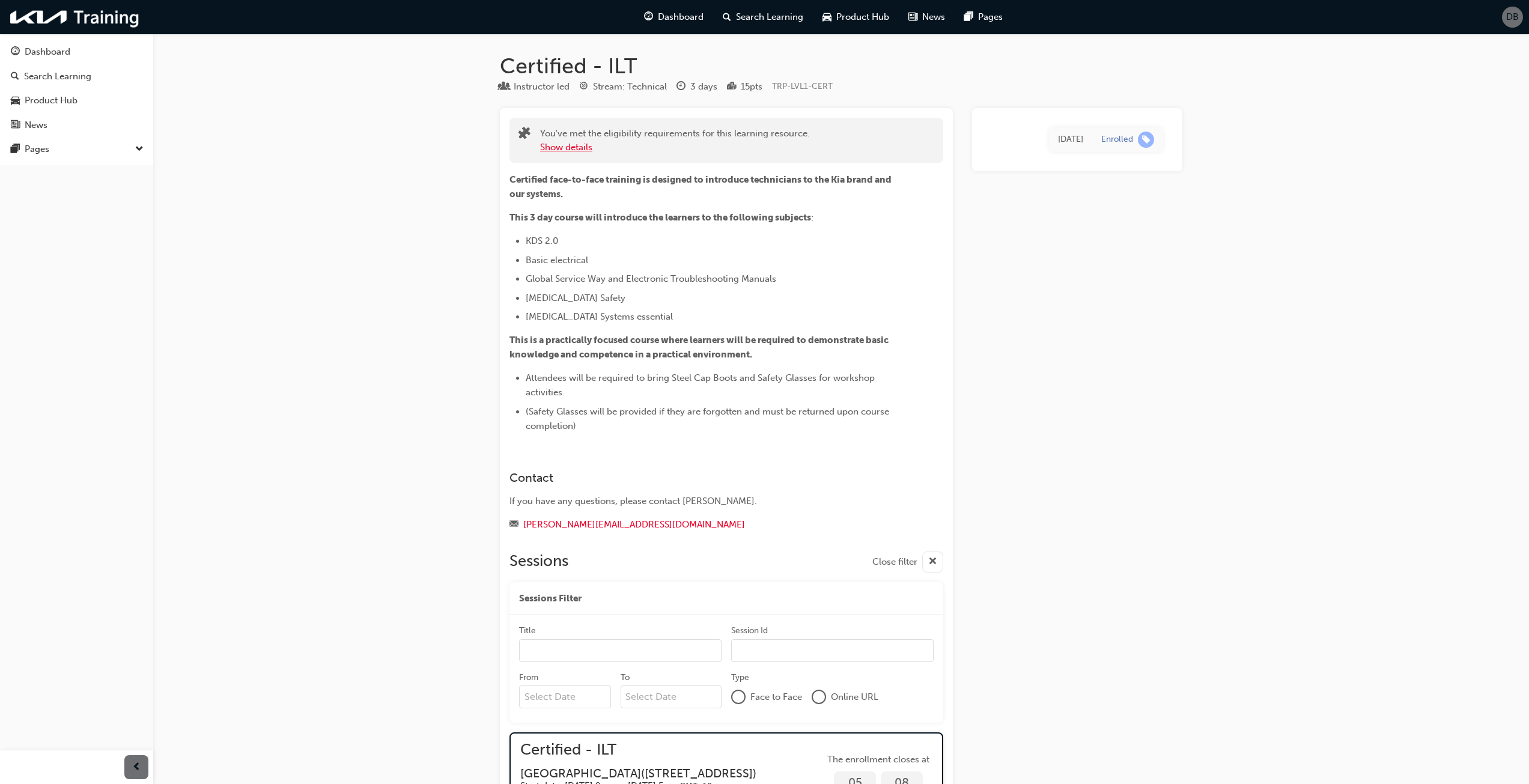
click at [581, 149] on button "Show details" at bounding box center [566, 147] width 52 height 14
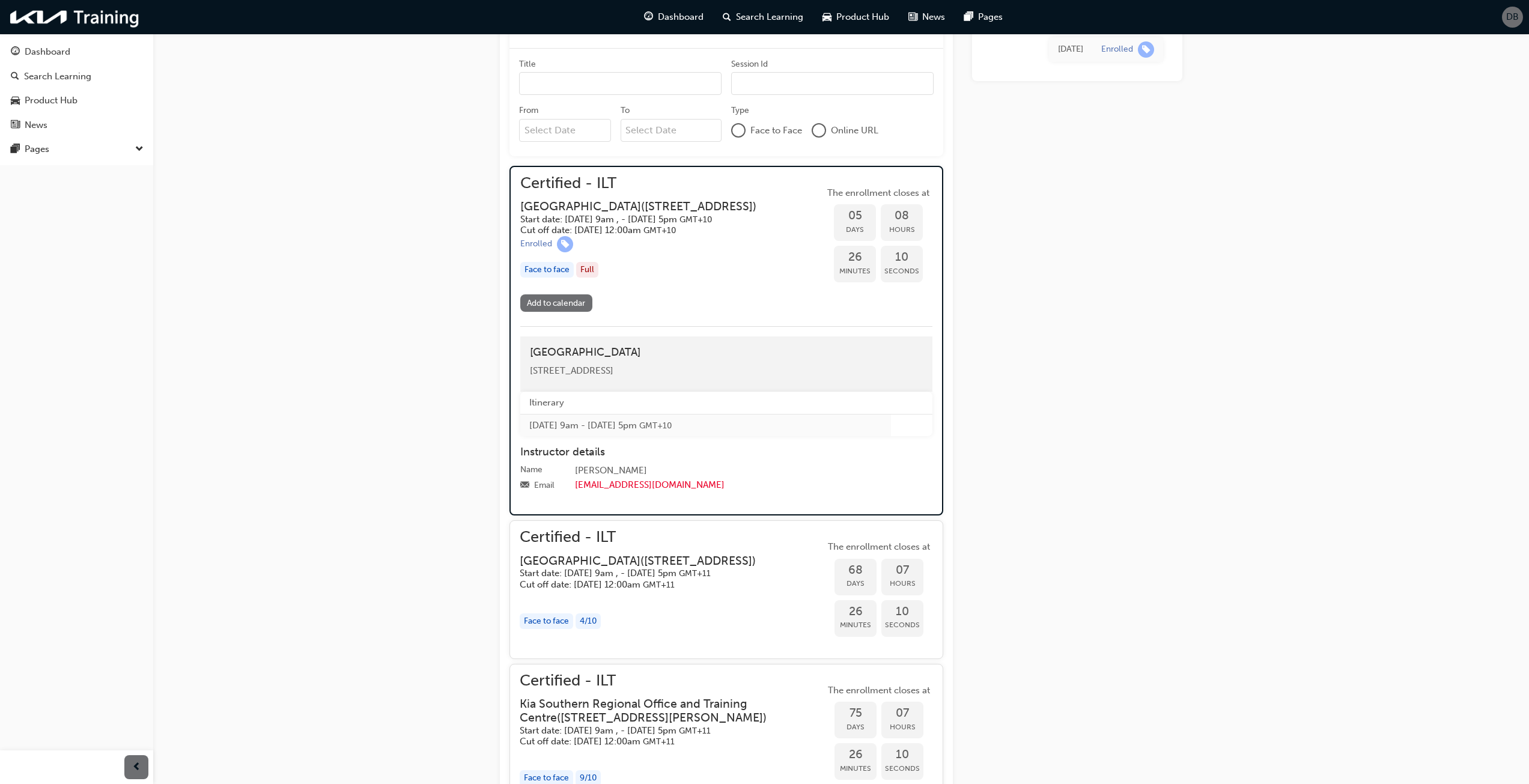
scroll to position [541, 0]
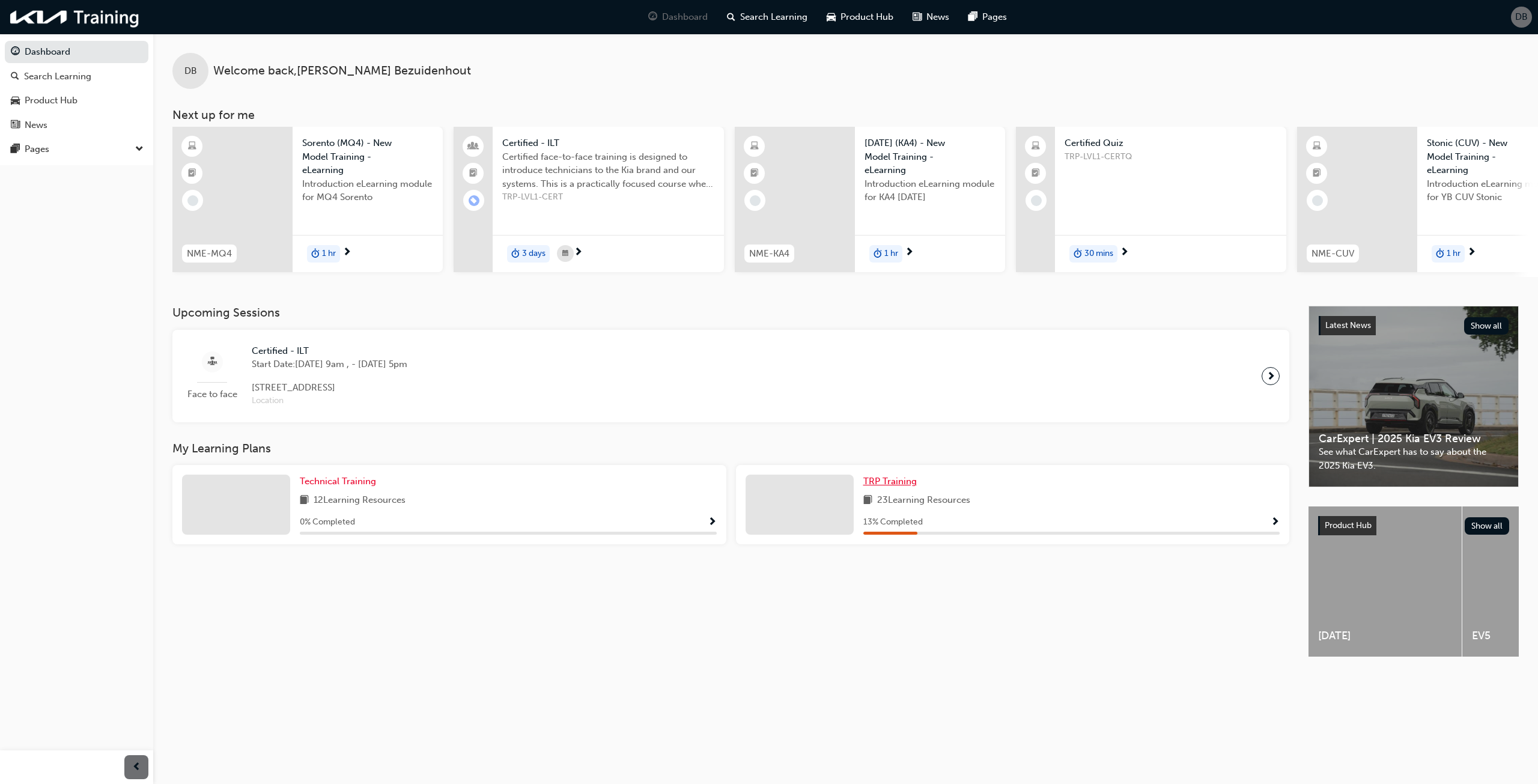
click at [876, 482] on span "TRP Training" at bounding box center [890, 481] width 54 height 11
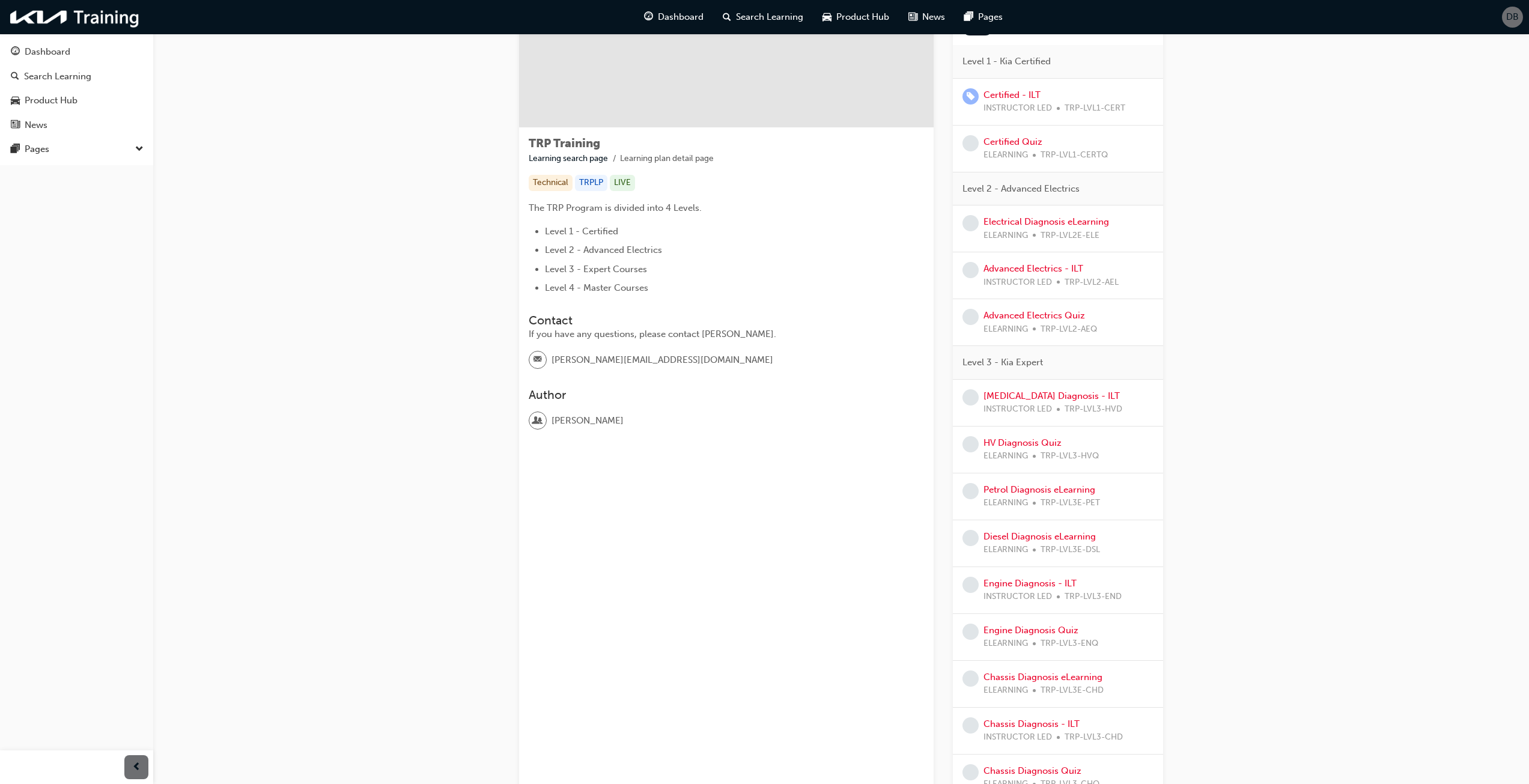
scroll to position [300, 0]
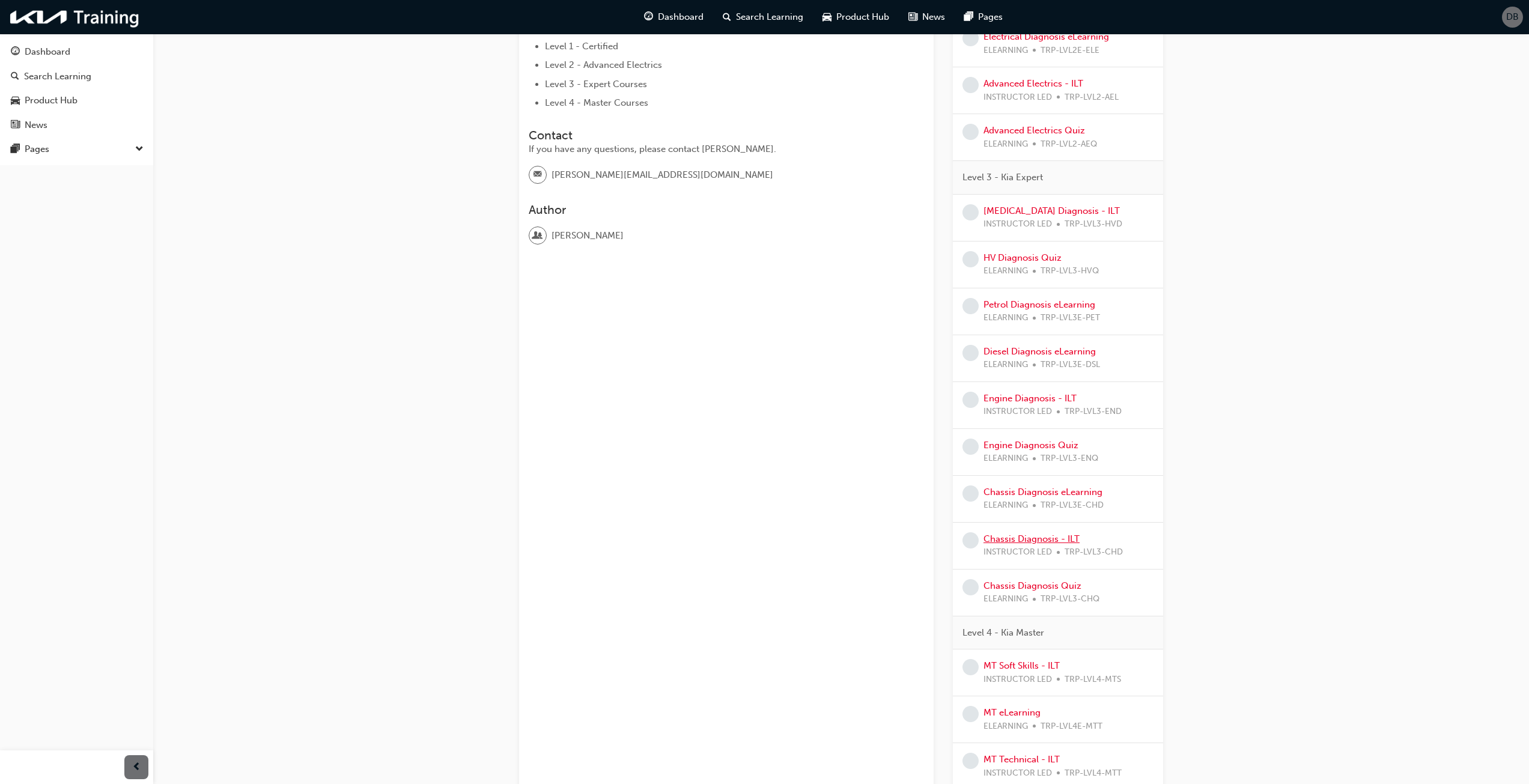
click at [1037, 541] on link "Chassis Diagnosis - ILT" at bounding box center [1031, 538] width 97 height 11
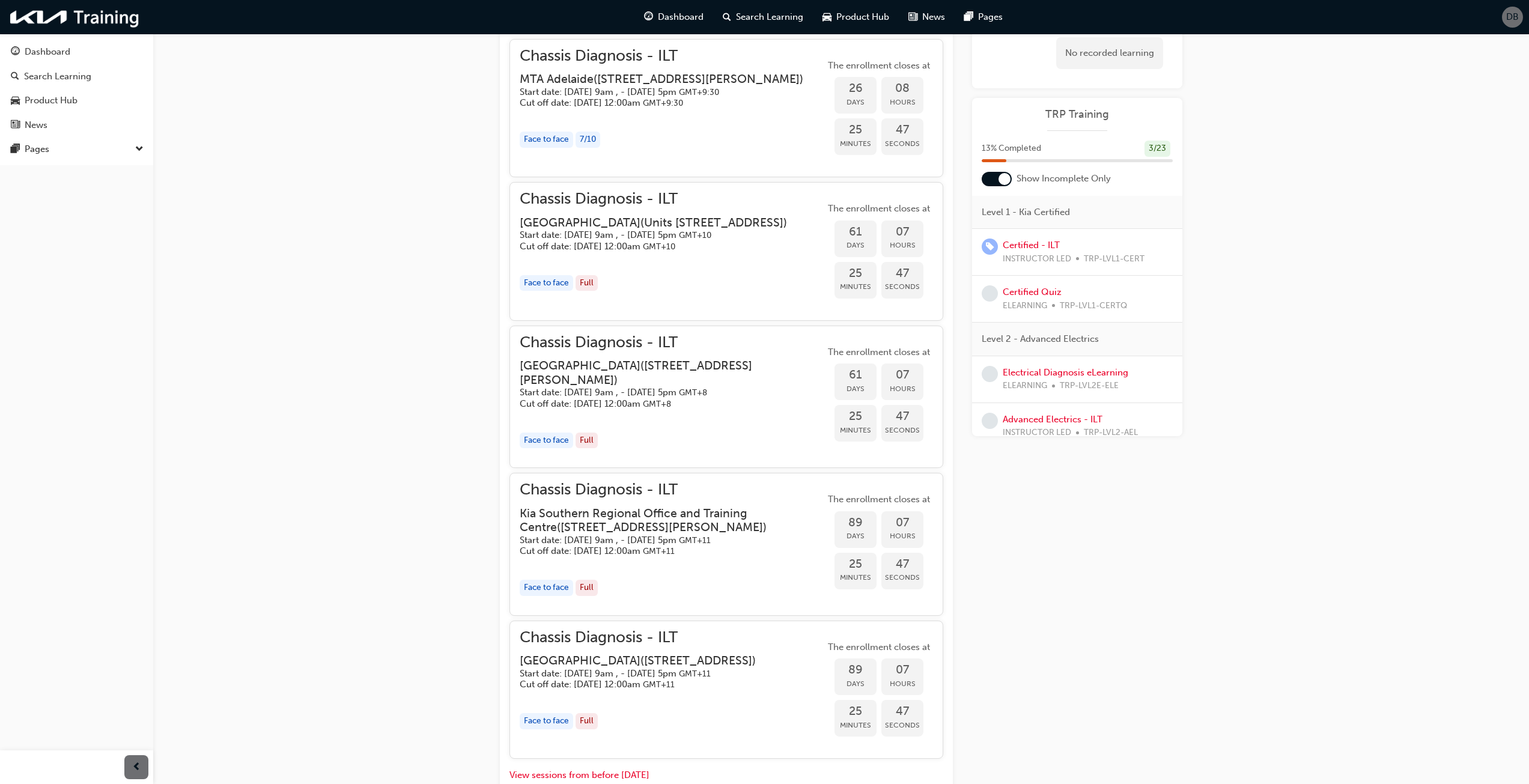
scroll to position [661, 0]
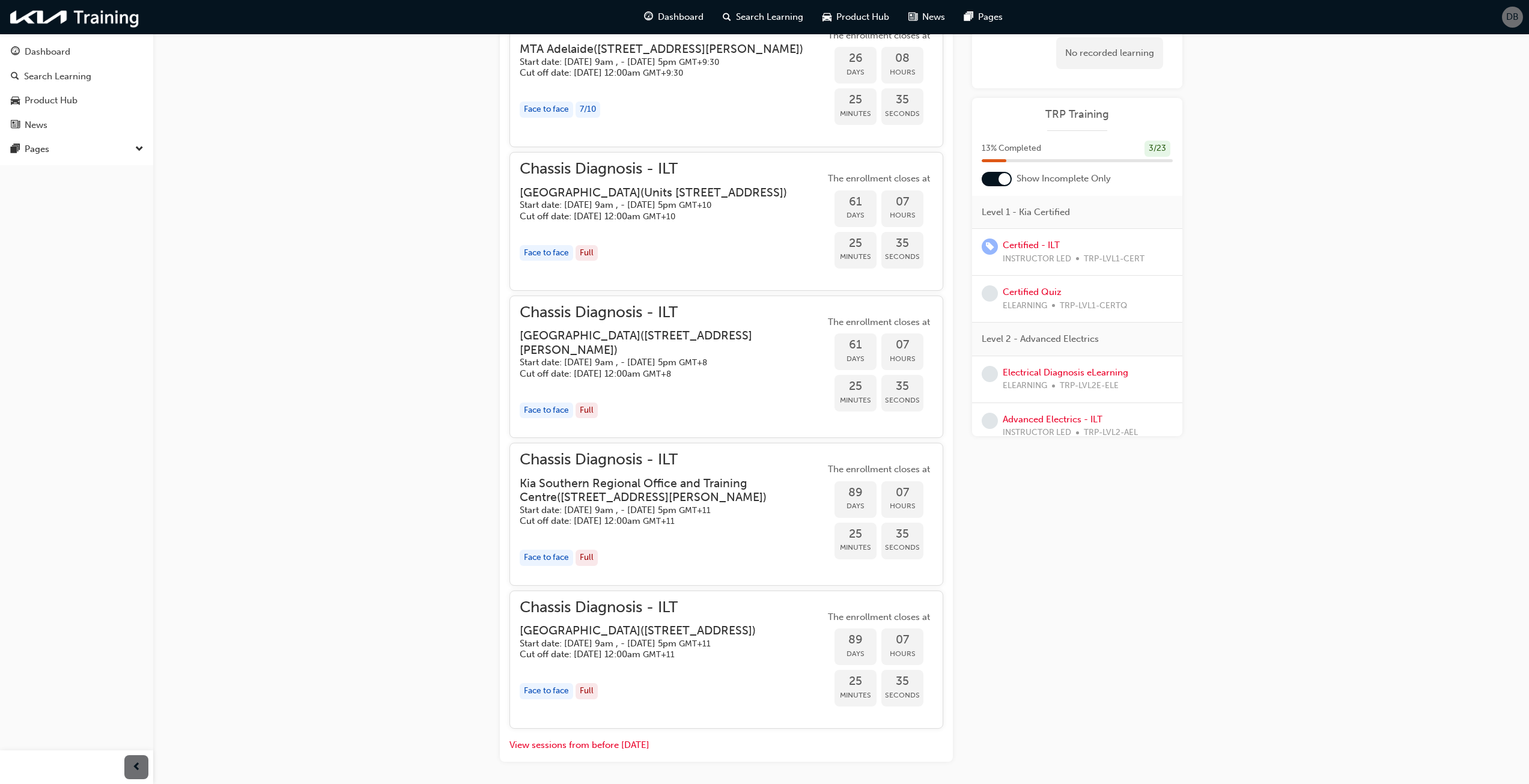
click at [564, 699] on div "Face to face" at bounding box center [547, 691] width 54 height 16
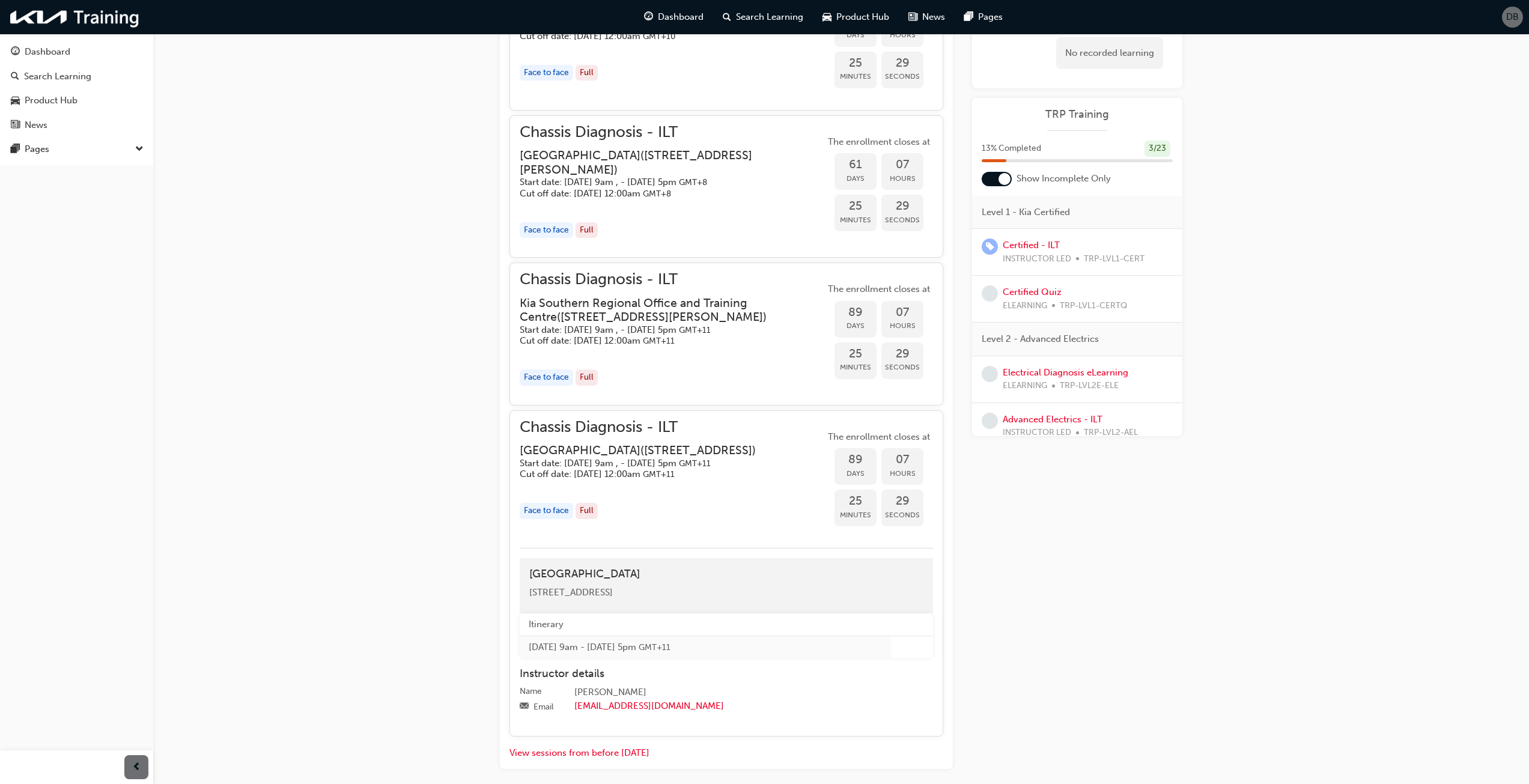
scroll to position [901, 0]
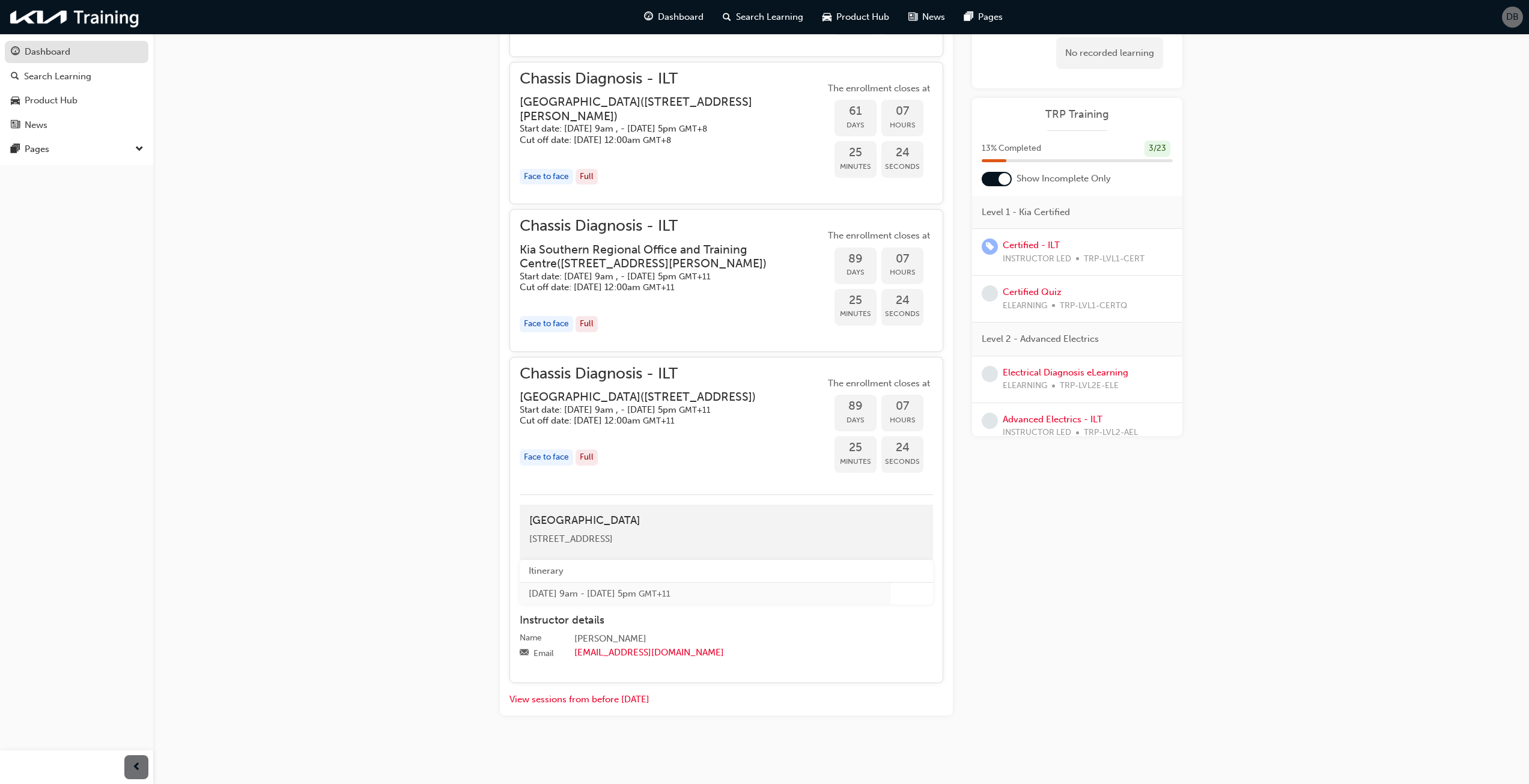
click at [48, 49] on div "Dashboard" at bounding box center [47, 52] width 45 height 14
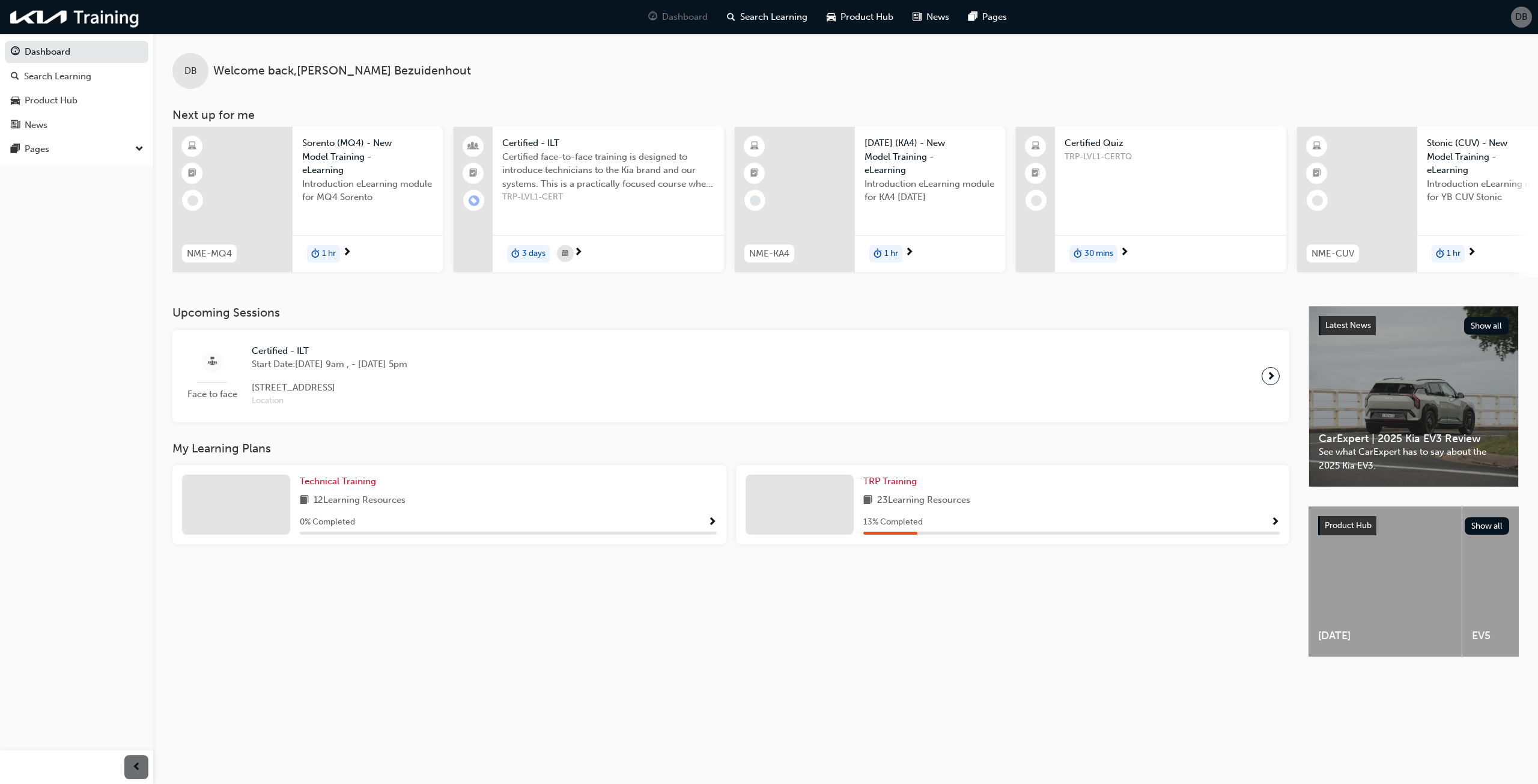
click at [324, 351] on span "Certified - ILT" at bounding box center [329, 350] width 156 height 14
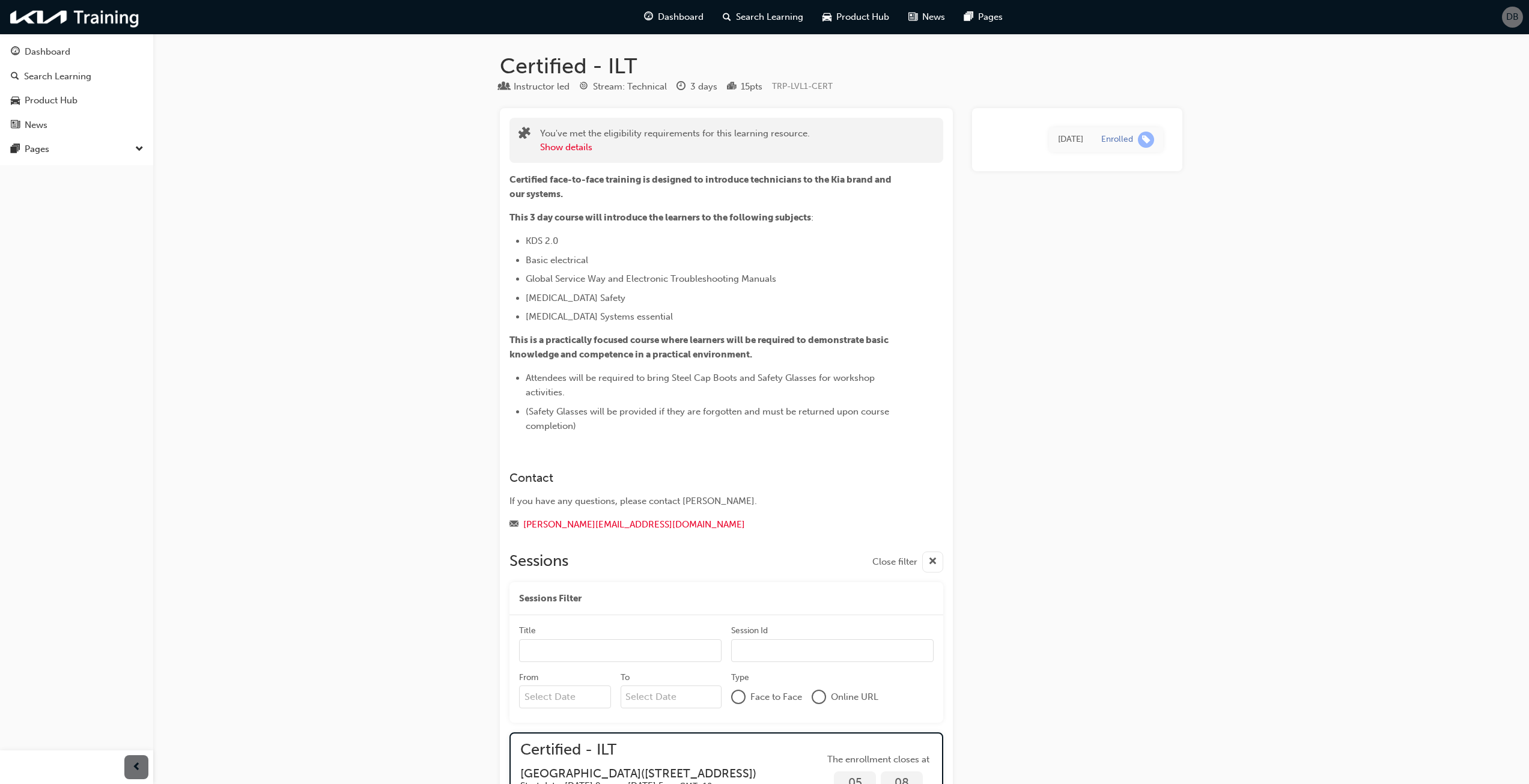
click at [1513, 15] on span "DB" at bounding box center [1513, 17] width 13 height 14
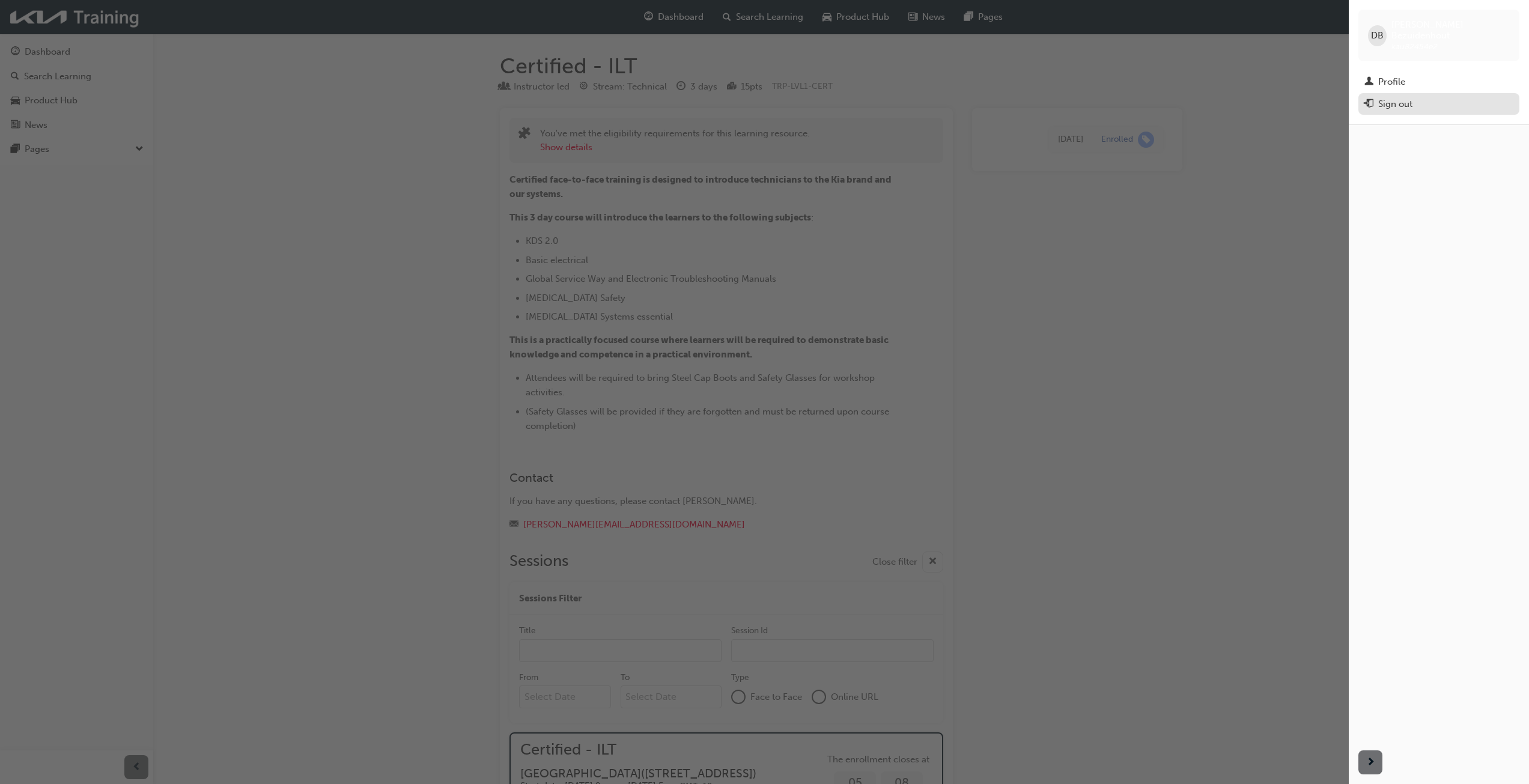
click at [1408, 97] on div "Sign out" at bounding box center [1395, 104] width 34 height 14
